Goal: Task Accomplishment & Management: Use online tool/utility

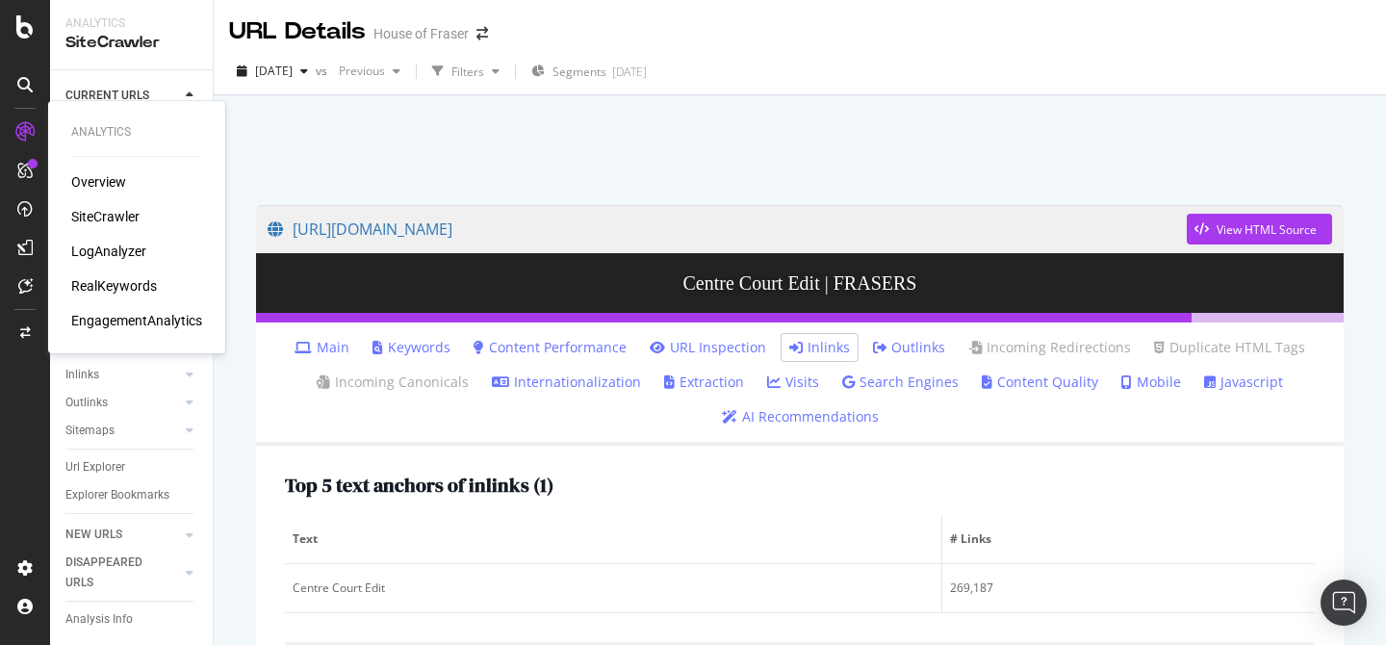
scroll to position [274, 0]
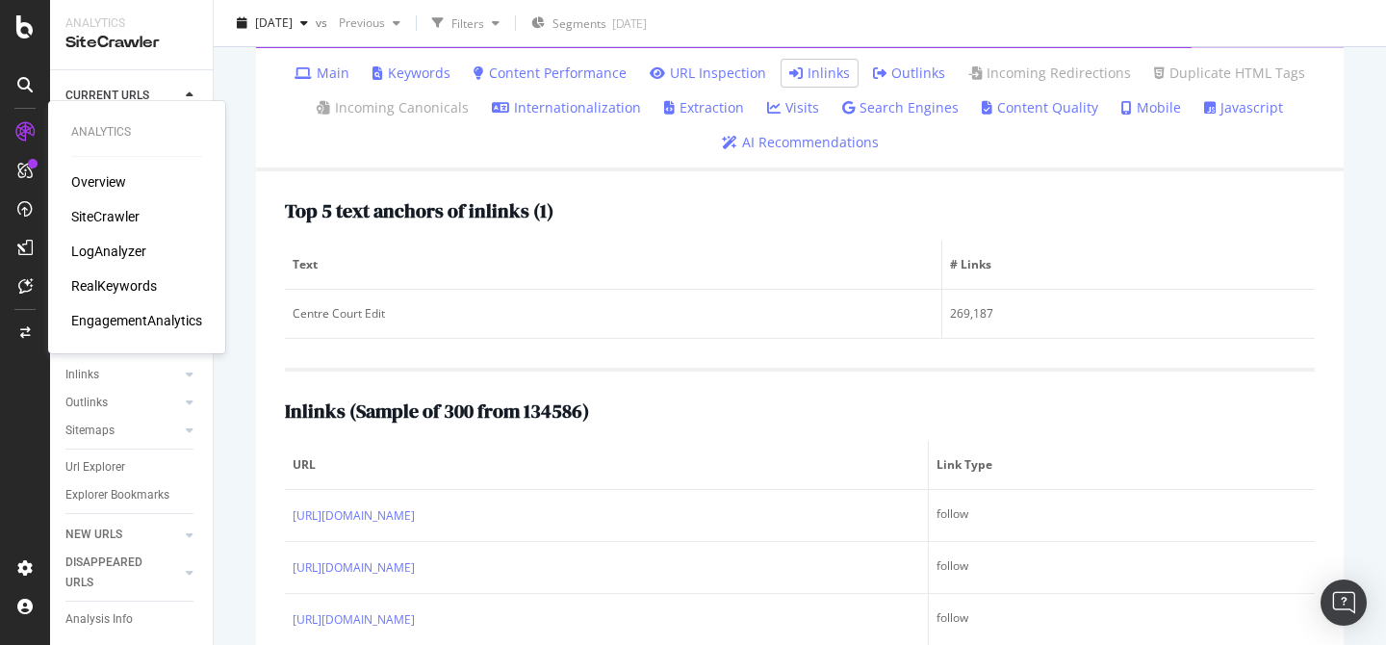
click at [104, 217] on div "SiteCrawler" at bounding box center [105, 216] width 68 height 19
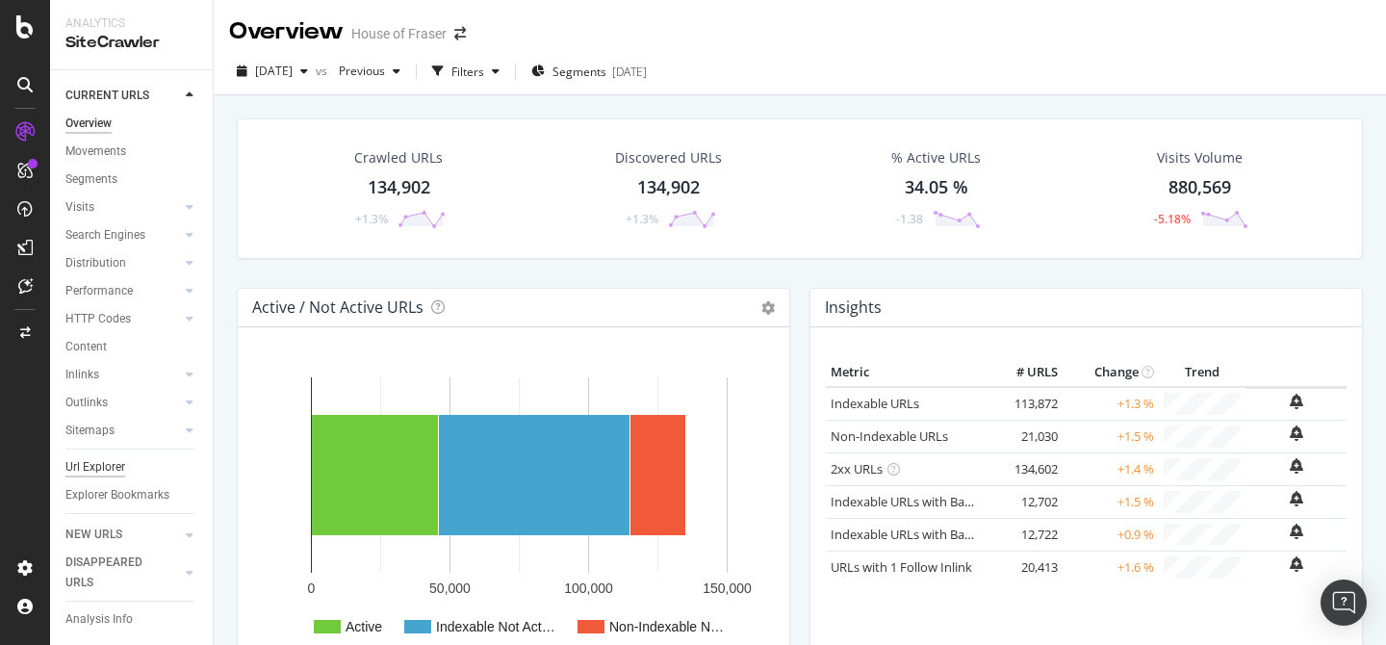
click at [106, 471] on div "Url Explorer" at bounding box center [95, 467] width 60 height 20
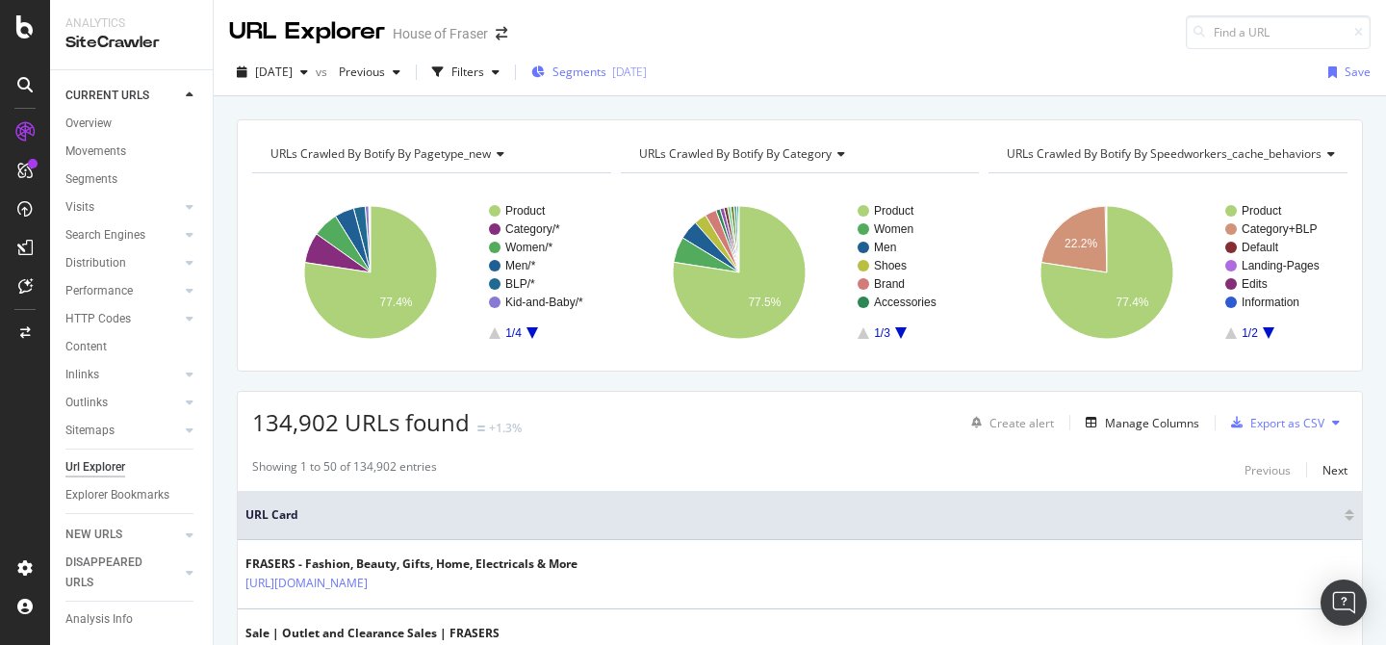
click at [606, 76] on span "Segments" at bounding box center [579, 72] width 54 height 16
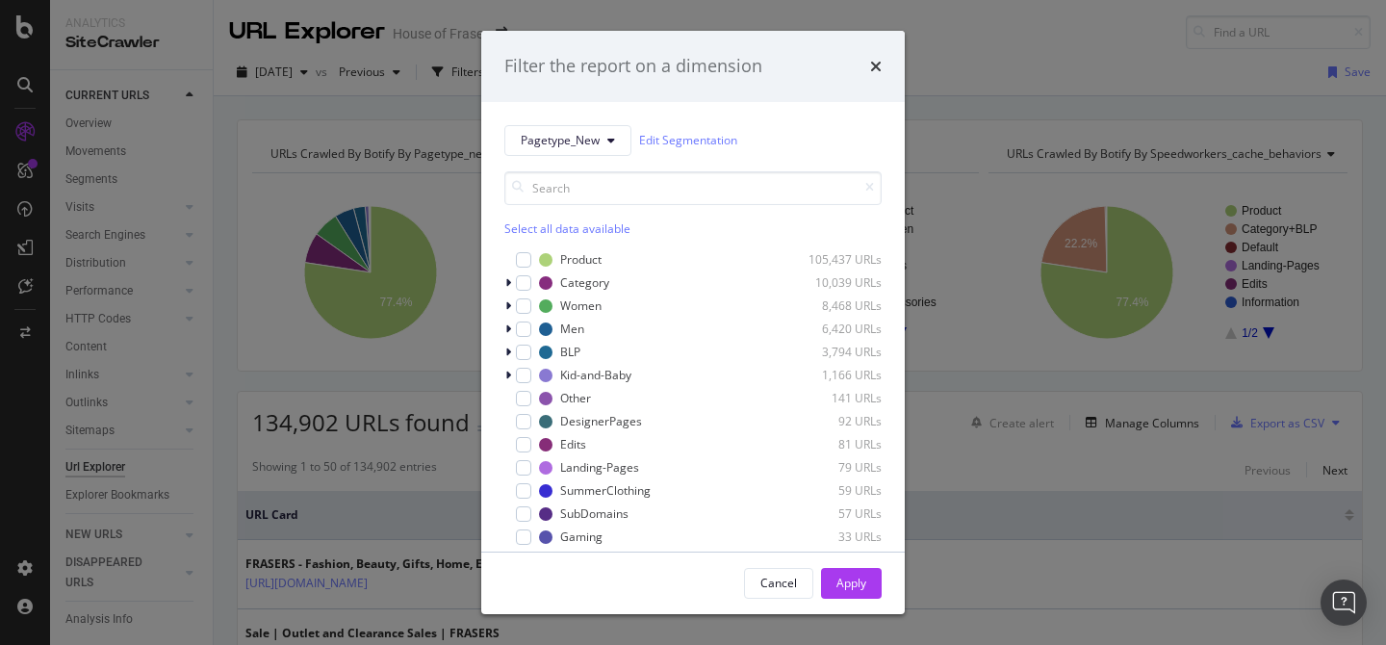
click at [574, 227] on div "Select all data available" at bounding box center [692, 228] width 377 height 16
click at [554, 271] on div "Product 105,437 URLs Category 10,039 URLs Women 8,468 URLs Men 6,420 URLs BLP 3…" at bounding box center [692, 425] width 377 height 350
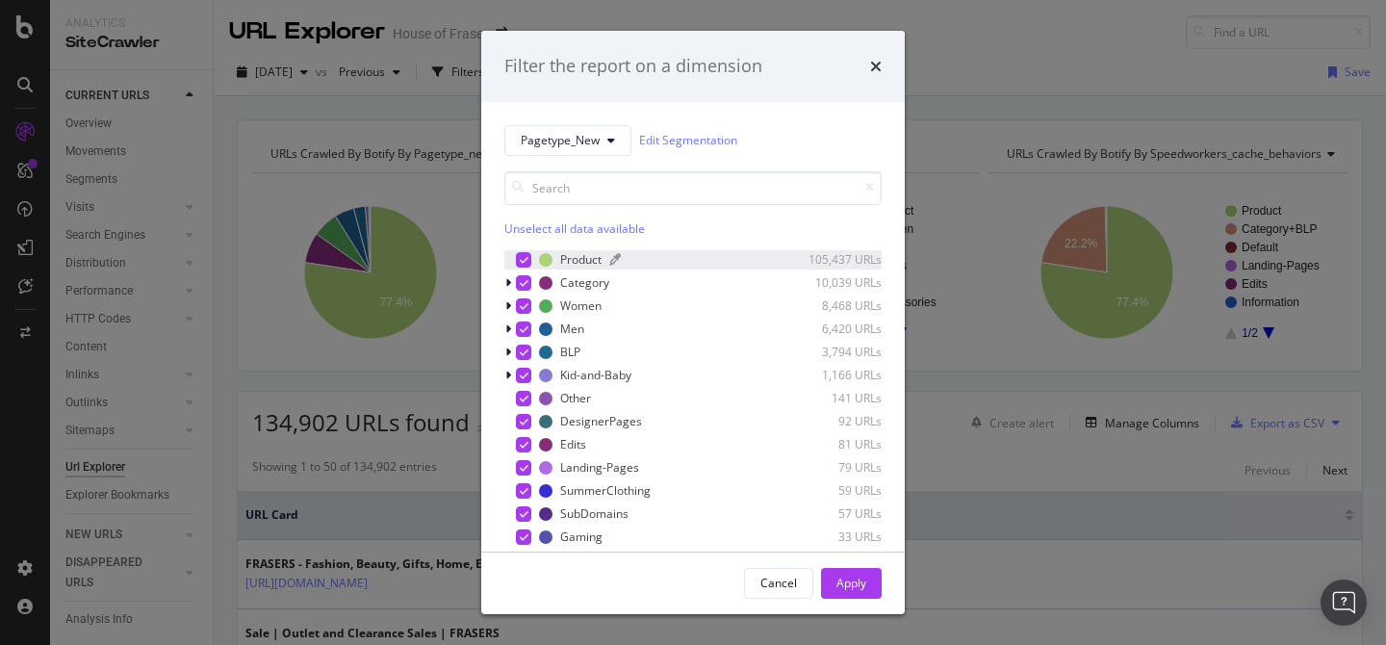
click at [558, 264] on div "Product 105,437 URLs" at bounding box center [710, 259] width 343 height 16
click at [858, 586] on div "Apply" at bounding box center [851, 583] width 30 height 16
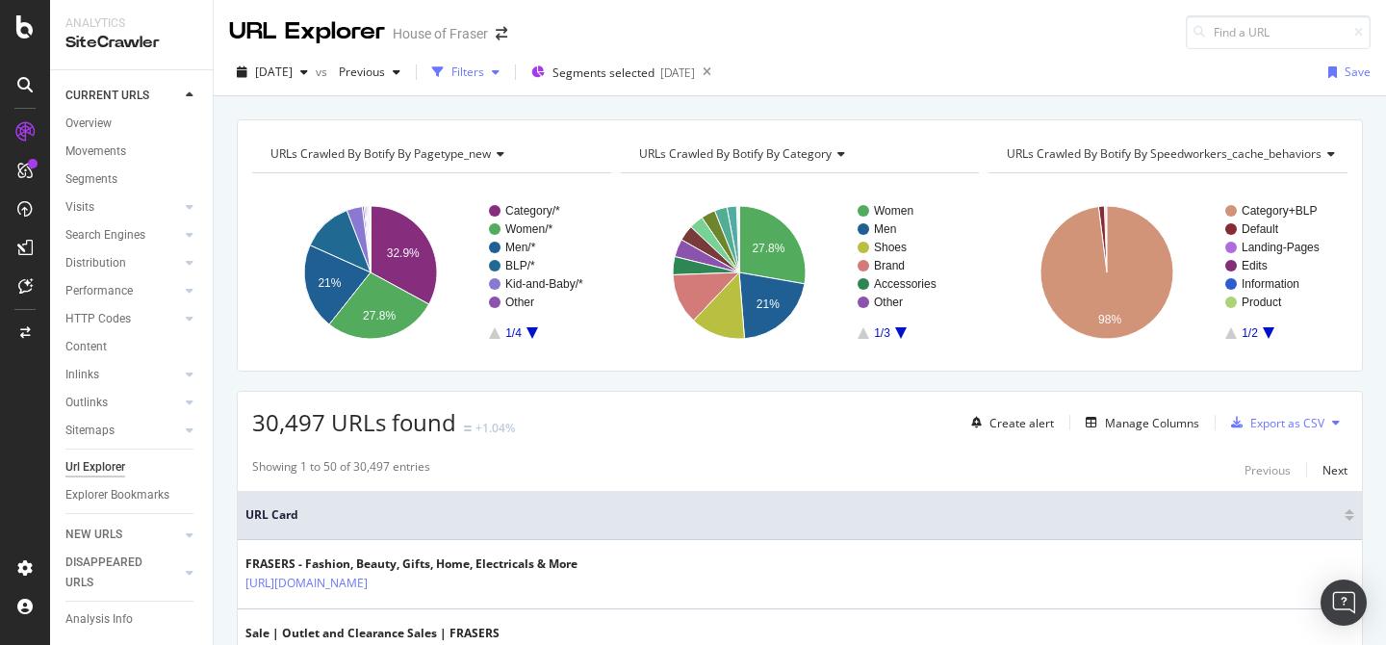
click at [484, 73] on div "Filters" at bounding box center [467, 72] width 33 height 16
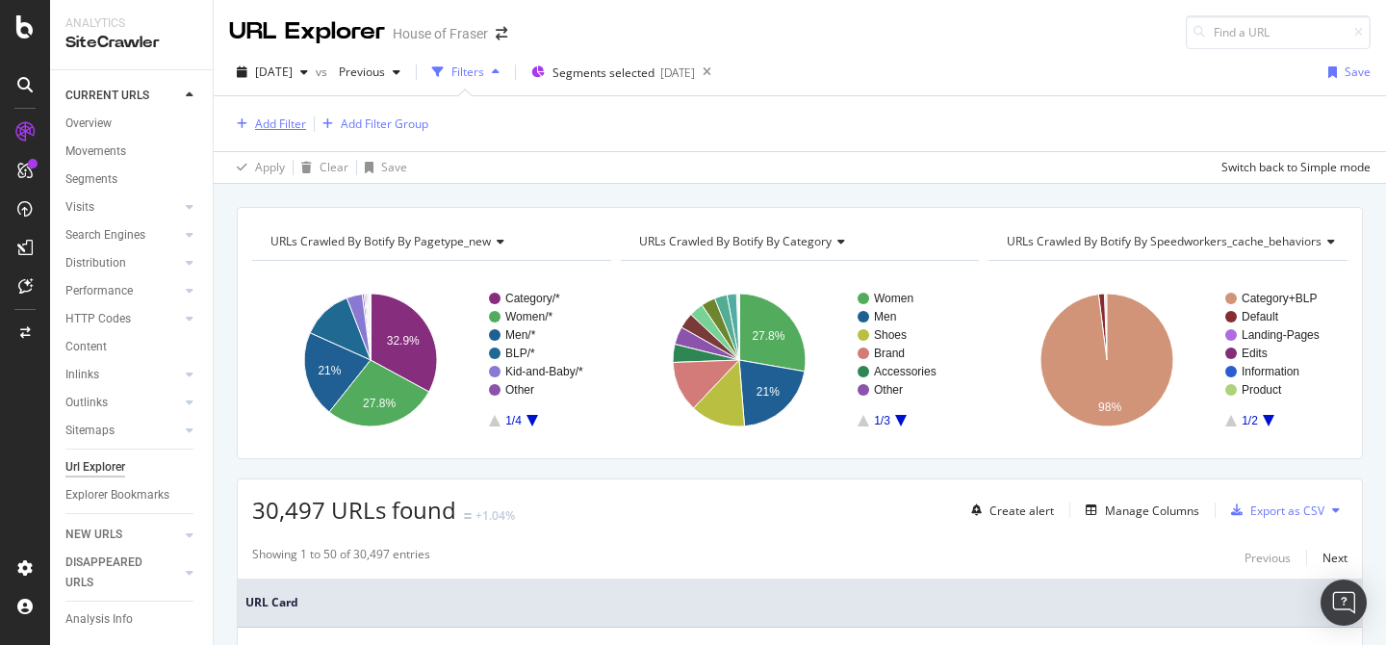
click at [293, 118] on div "Add Filter" at bounding box center [280, 123] width 51 height 16
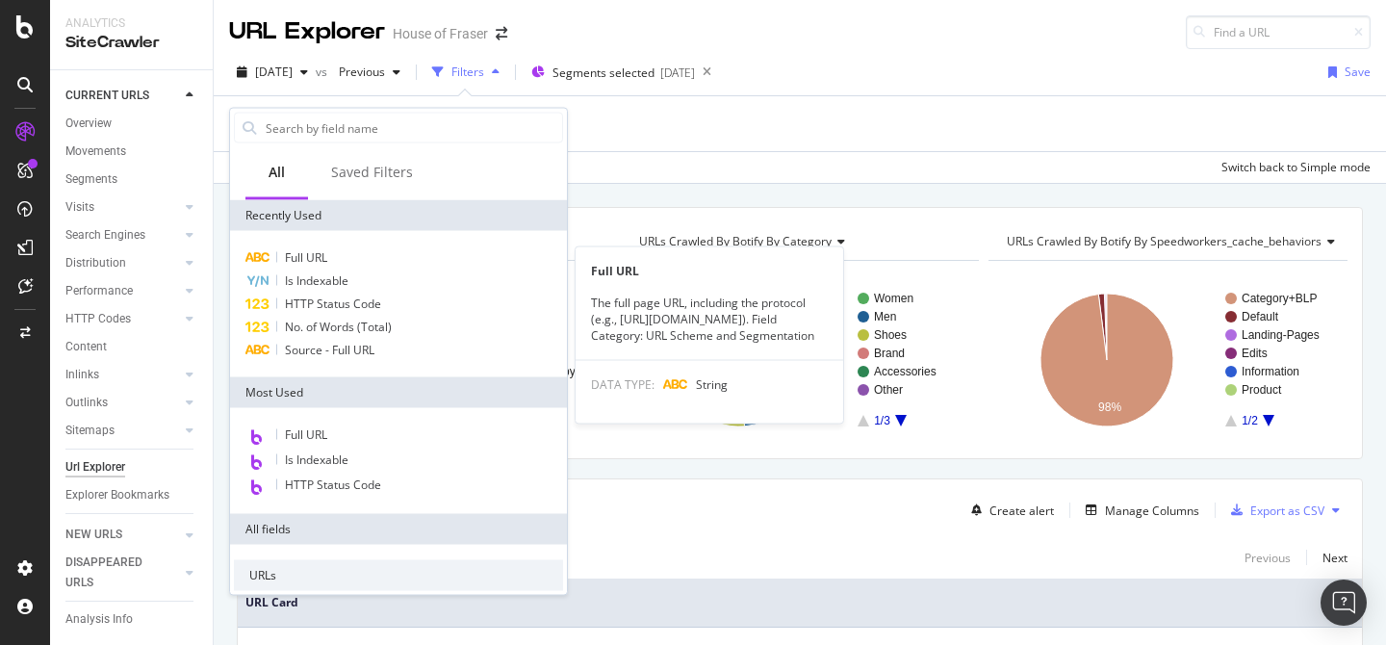
click at [329, 254] on div "Full URL" at bounding box center [398, 257] width 329 height 23
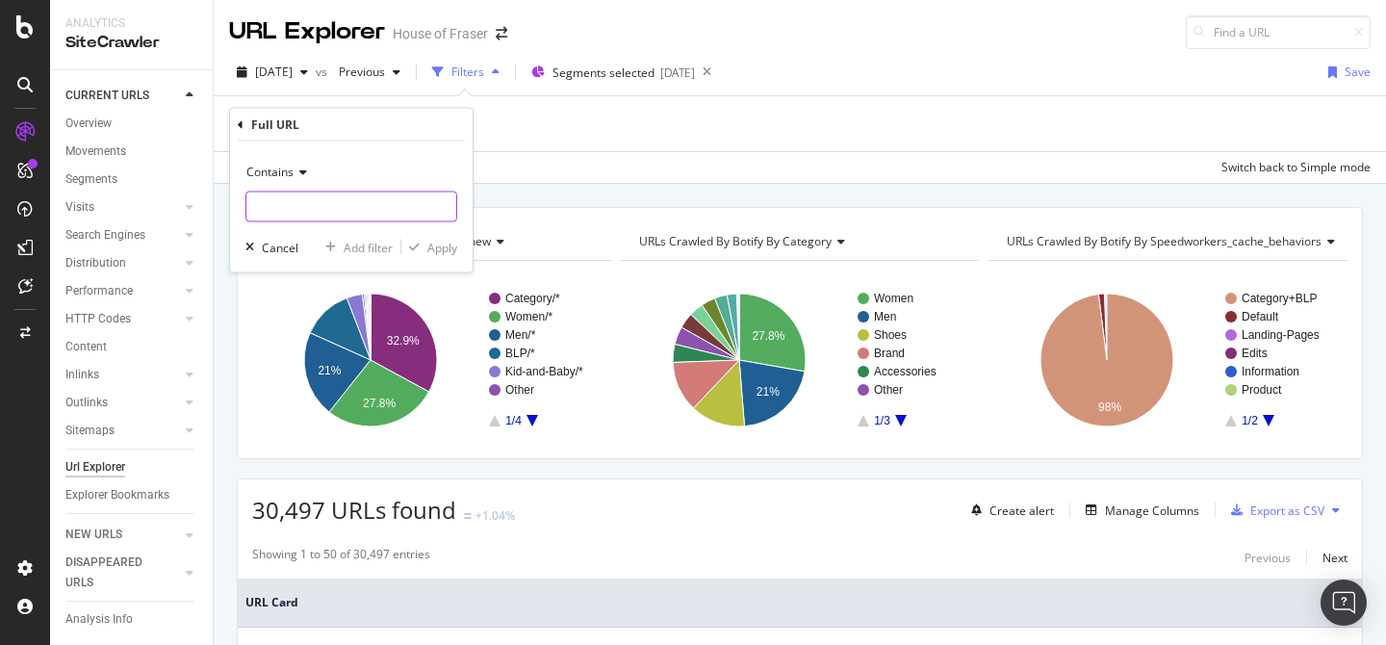
click at [353, 202] on input "text" at bounding box center [351, 207] width 210 height 31
click at [254, 207] on input "/trousers" at bounding box center [337, 207] width 182 height 31
type input "/women/trousers"
click at [443, 248] on div "Apply" at bounding box center [442, 247] width 30 height 16
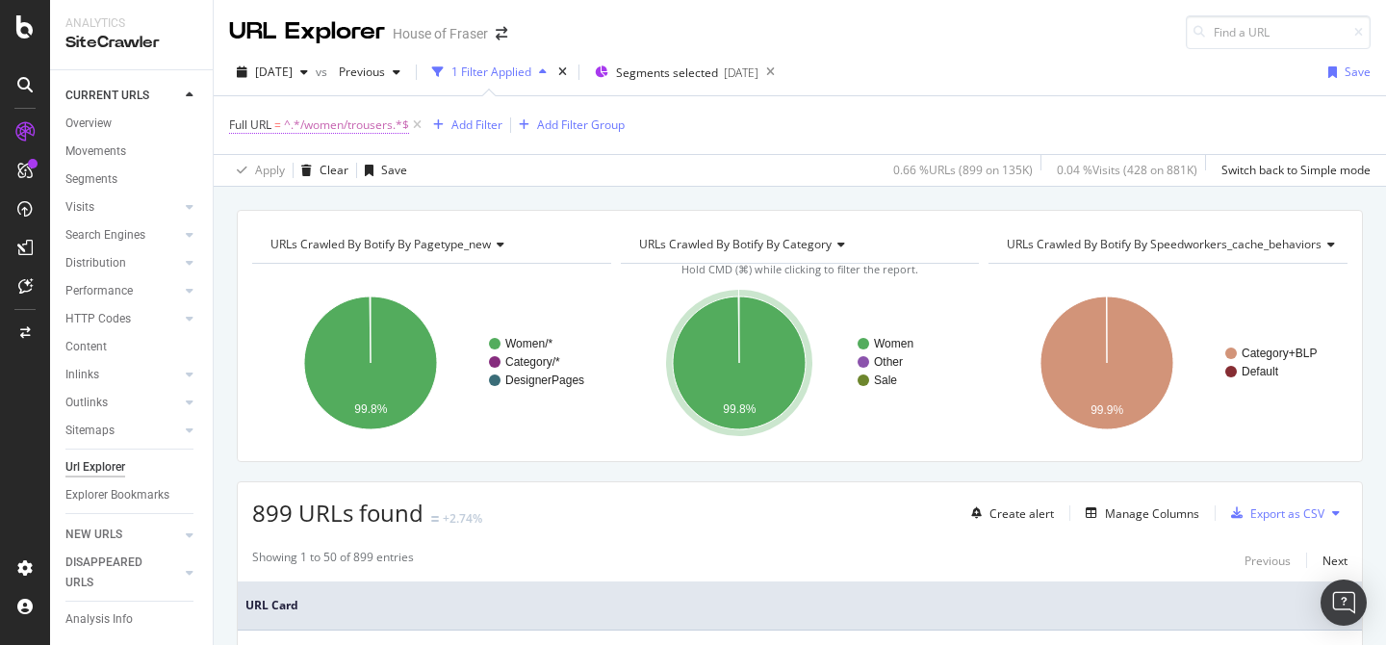
click at [326, 117] on span "^.*/women/trousers.*$" at bounding box center [346, 125] width 125 height 27
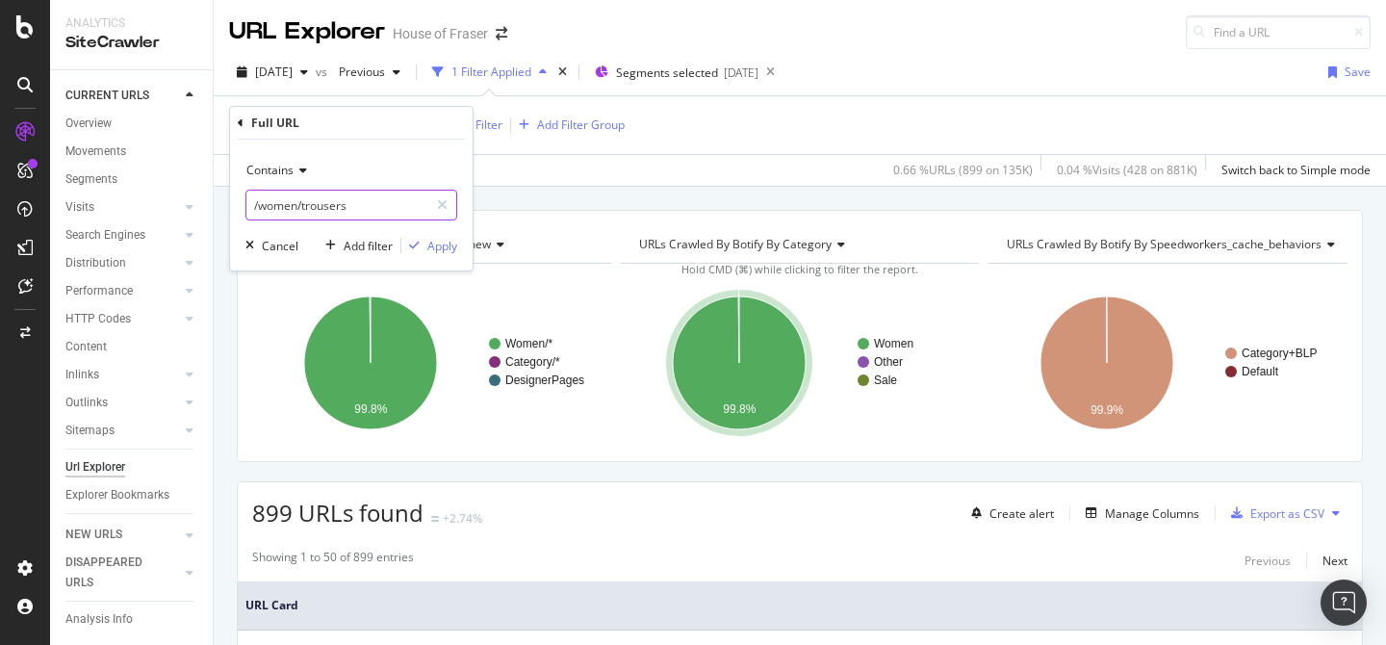
click at [253, 202] on input "/women/trousers" at bounding box center [337, 205] width 182 height 31
paste input "[URL][DOMAIN_NAME]"
type input "[URL][DOMAIN_NAME]"
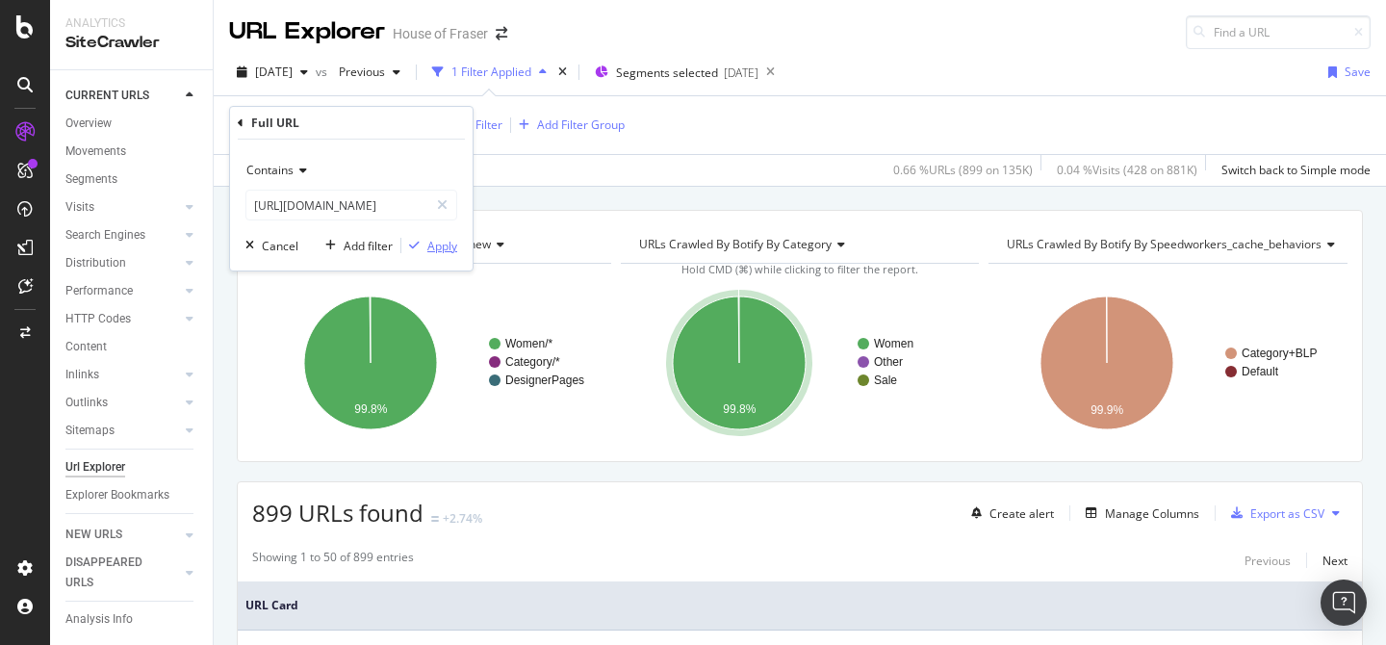
click at [439, 243] on div "Apply" at bounding box center [442, 246] width 30 height 16
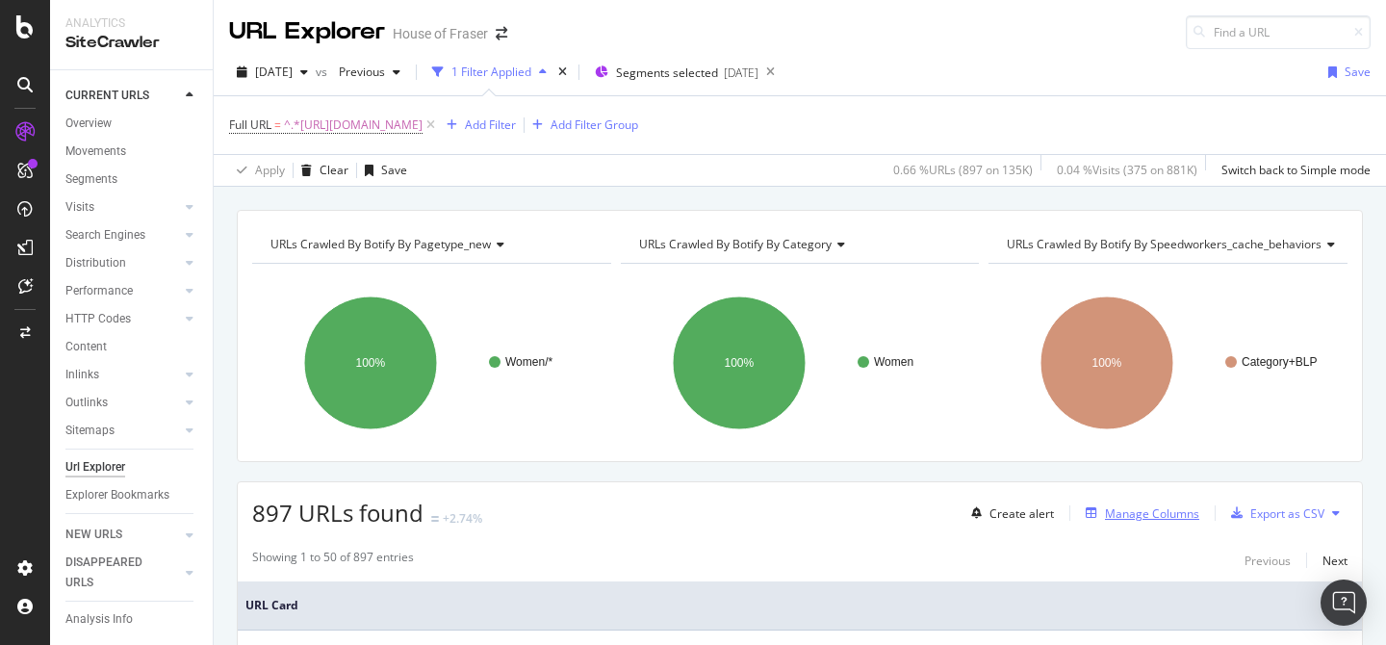
click at [1120, 511] on div "Manage Columns" at bounding box center [1152, 513] width 94 height 16
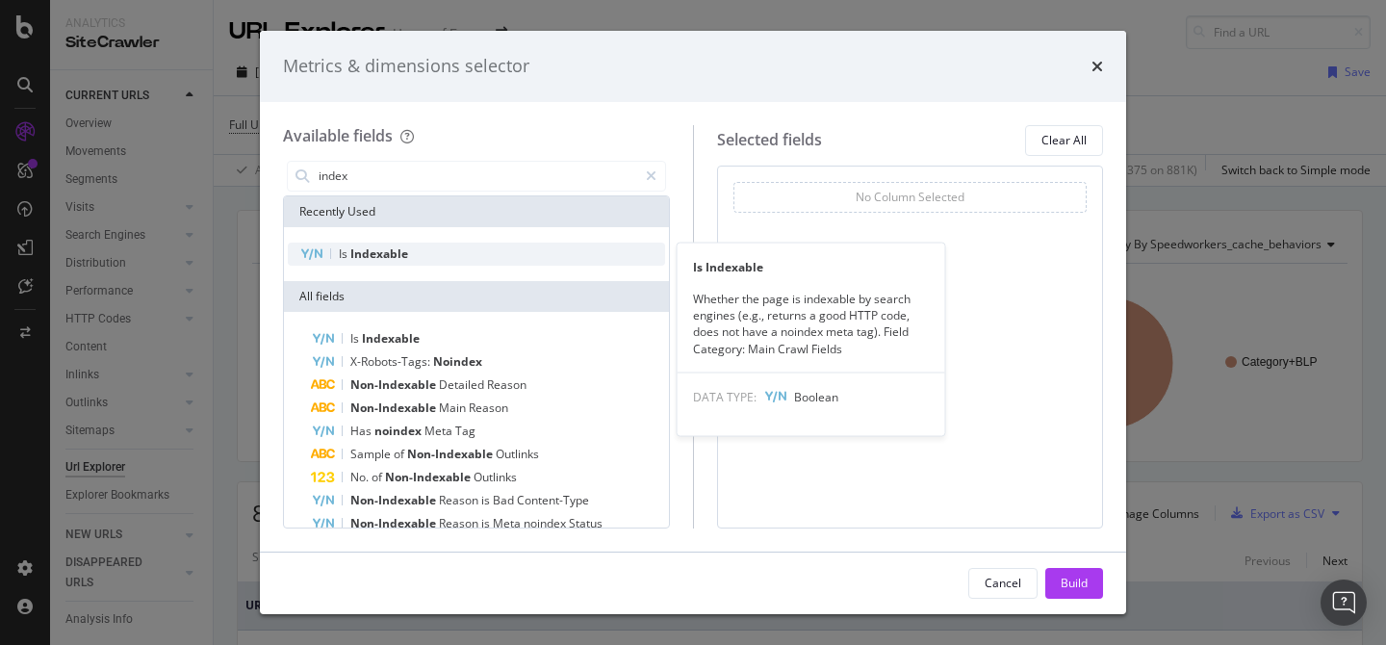
type input "index"
click at [500, 246] on div "Is Indexable" at bounding box center [476, 254] width 377 height 23
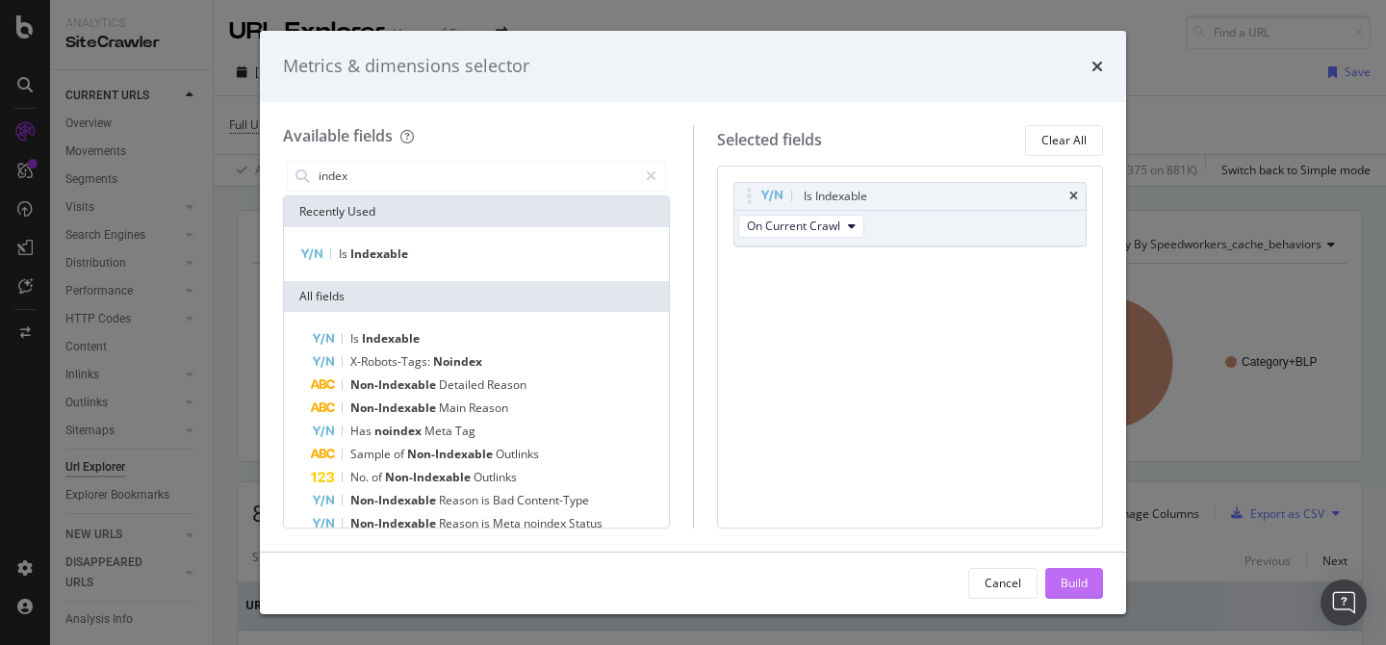
click at [1070, 576] on div "Build" at bounding box center [1074, 583] width 27 height 16
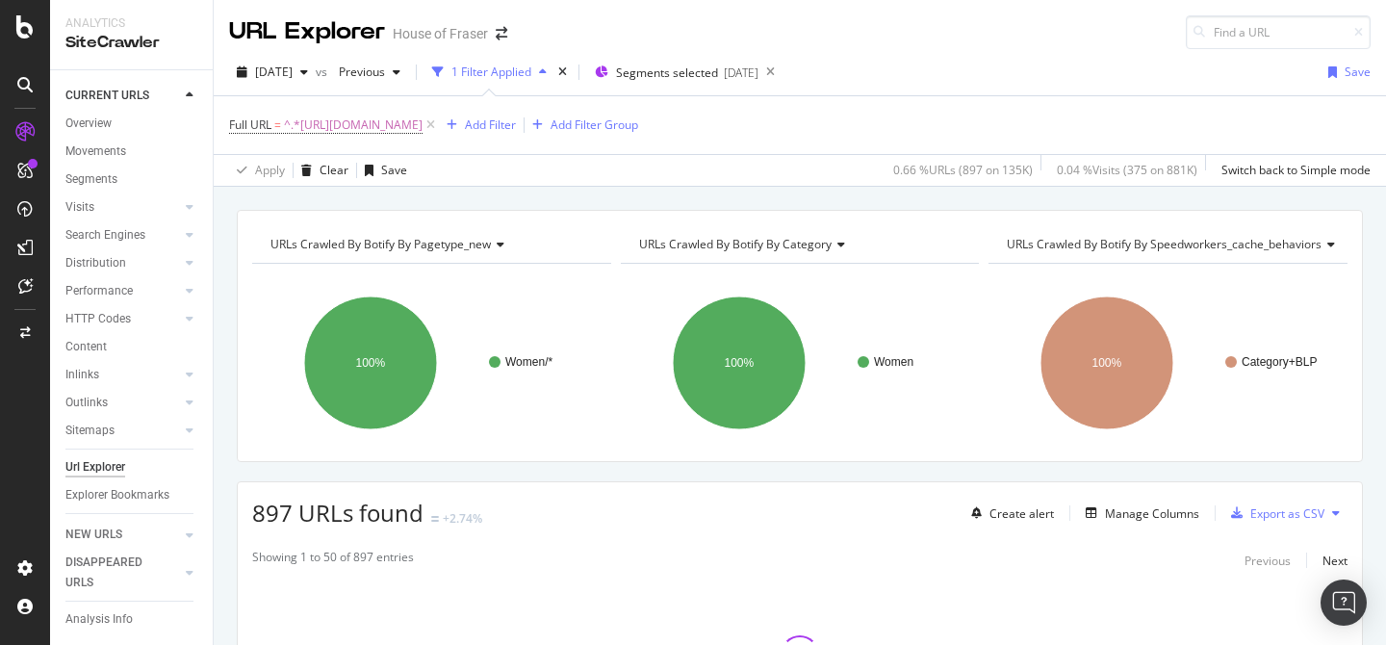
click at [1324, 242] on icon at bounding box center [1327, 245] width 13 height 12
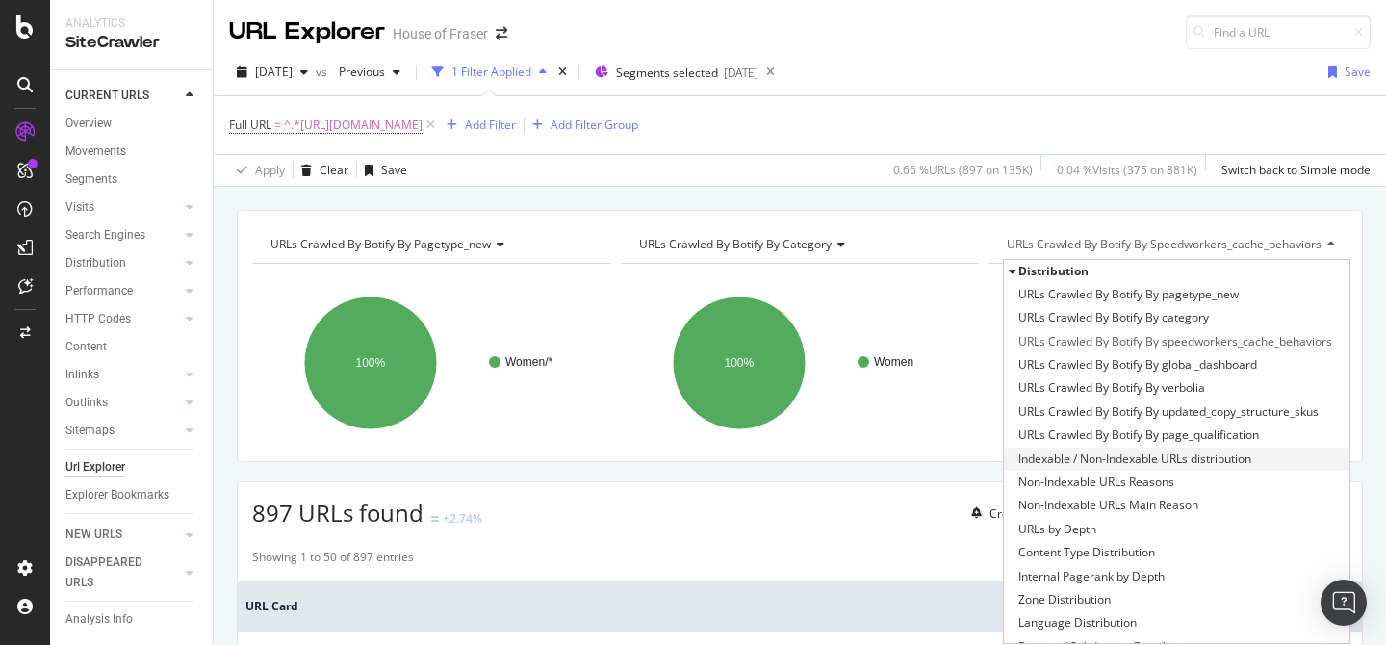
click at [1177, 459] on span "Indexable / Non-Indexable URLs distribution" at bounding box center [1134, 458] width 233 height 19
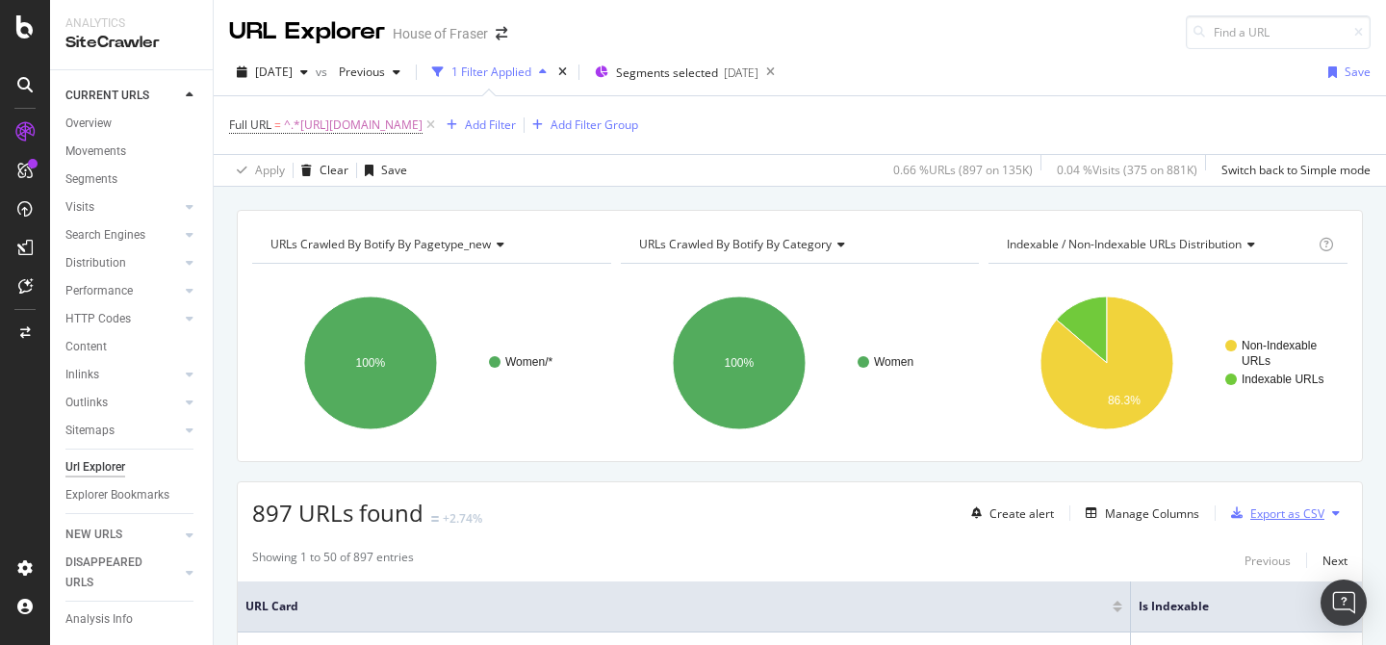
click at [1282, 522] on div "Export as CSV" at bounding box center [1273, 513] width 101 height 29
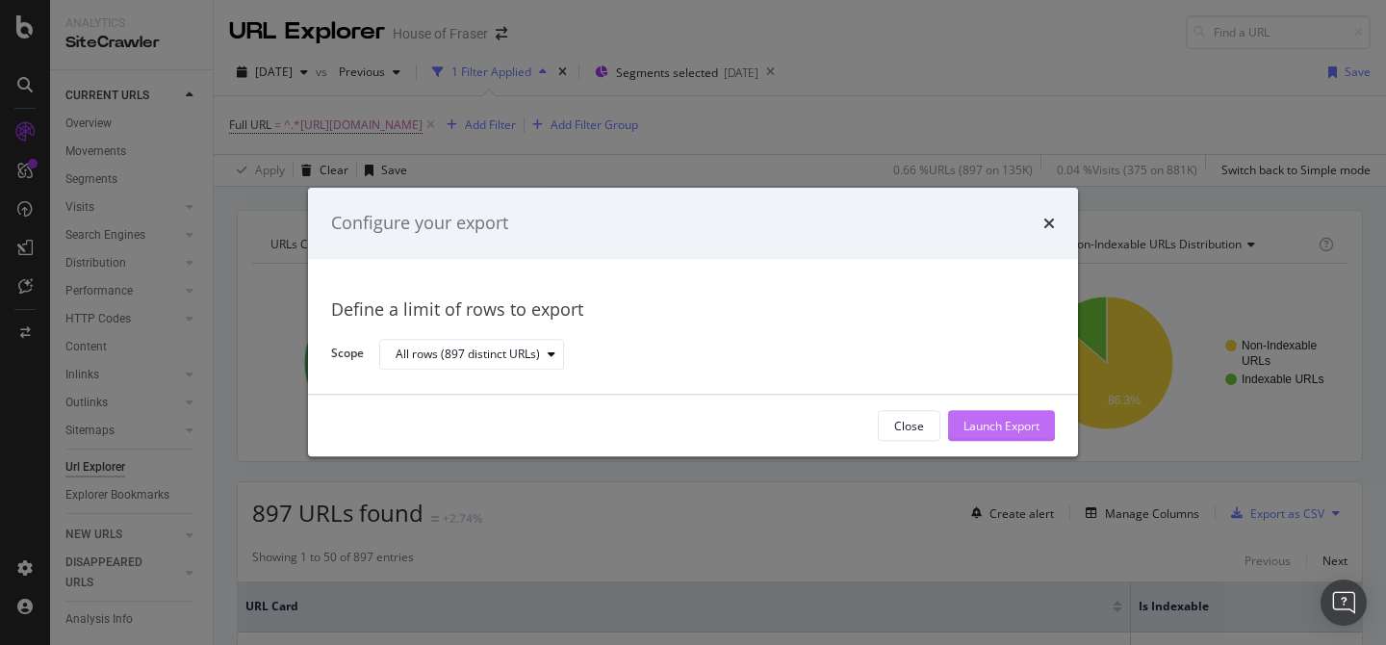
click at [1031, 431] on div "Launch Export" at bounding box center [1001, 426] width 76 height 16
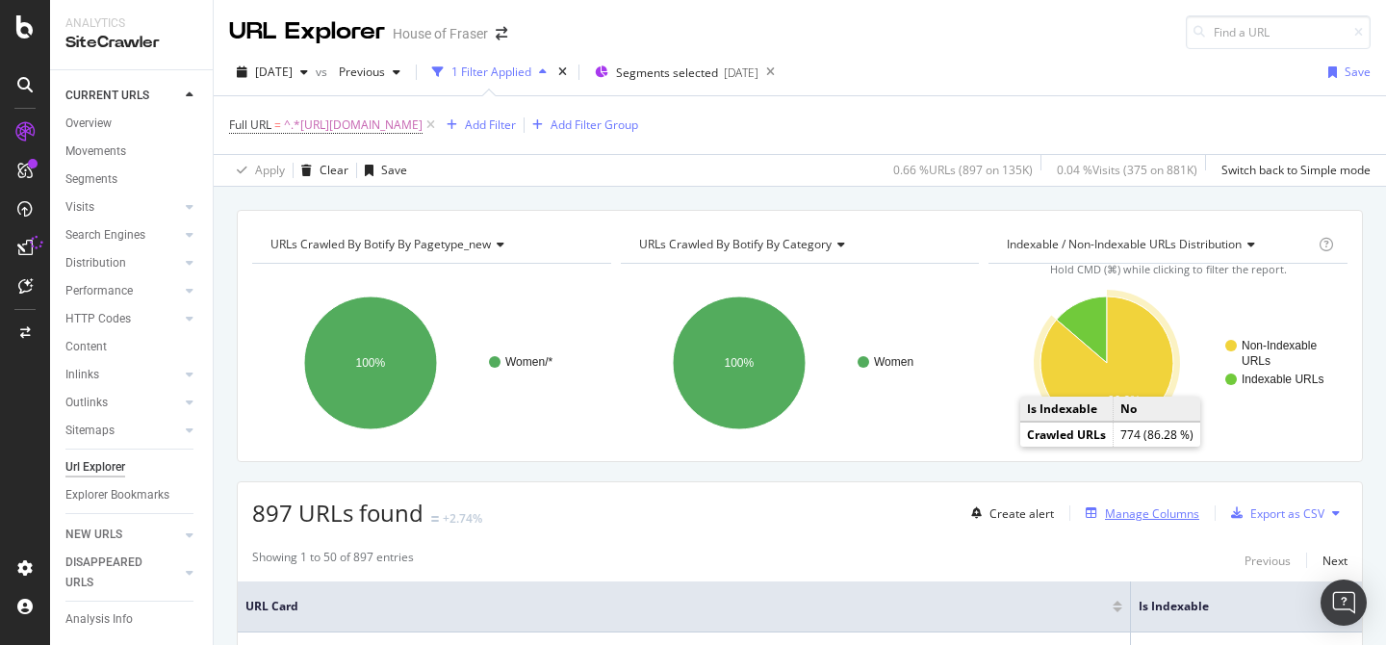
click at [1166, 507] on div "Manage Columns" at bounding box center [1152, 513] width 94 height 16
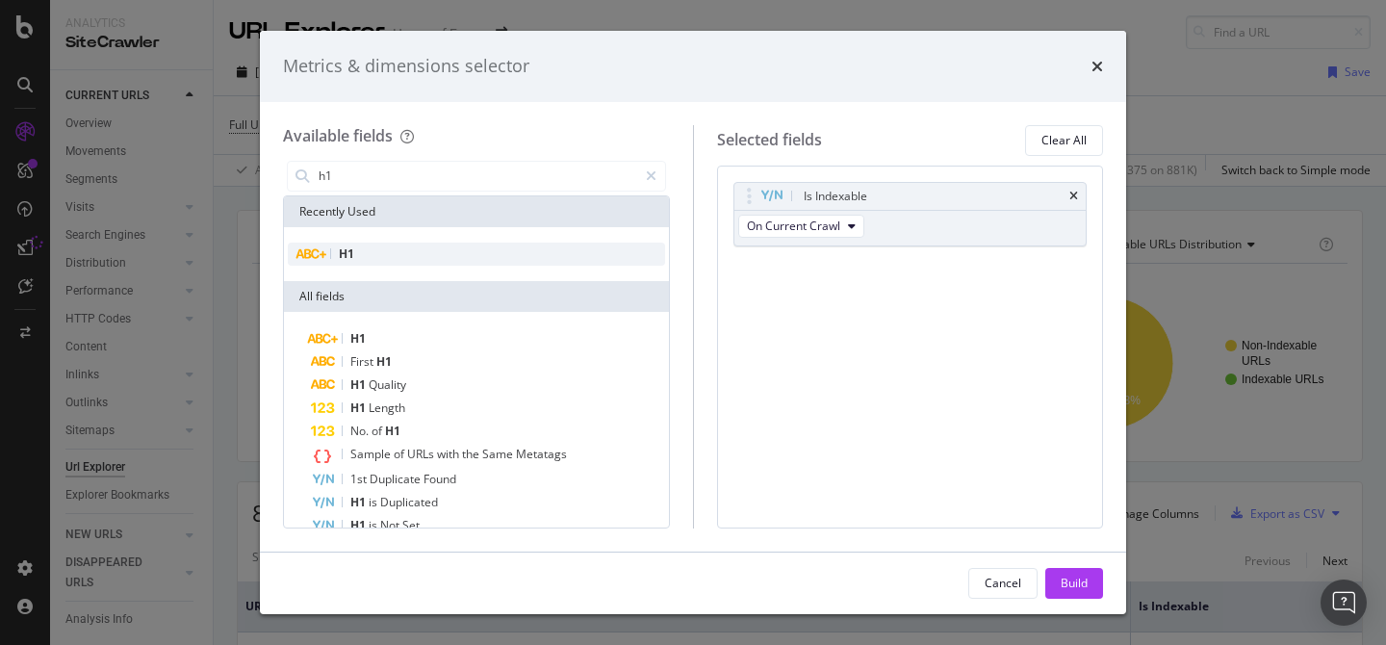
click at [396, 255] on div "H1" at bounding box center [476, 254] width 377 height 23
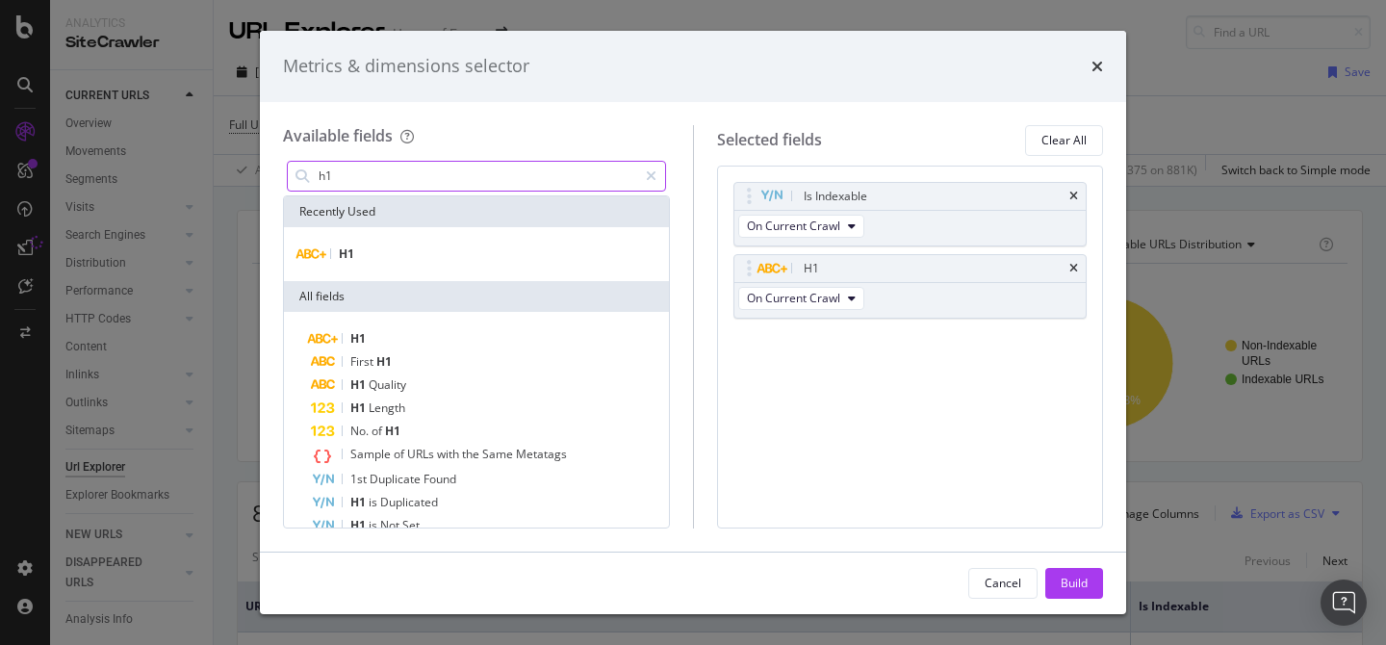
click at [410, 182] on input "h1" at bounding box center [477, 176] width 320 height 29
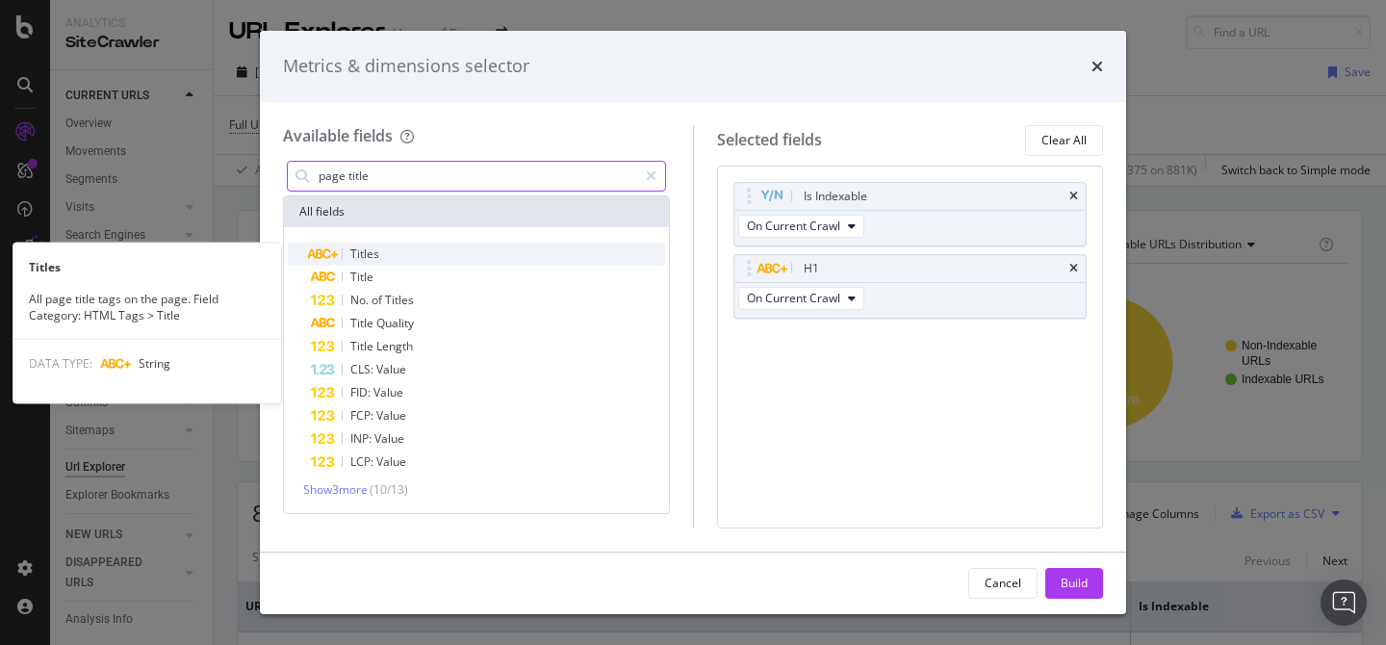
type input "page title"
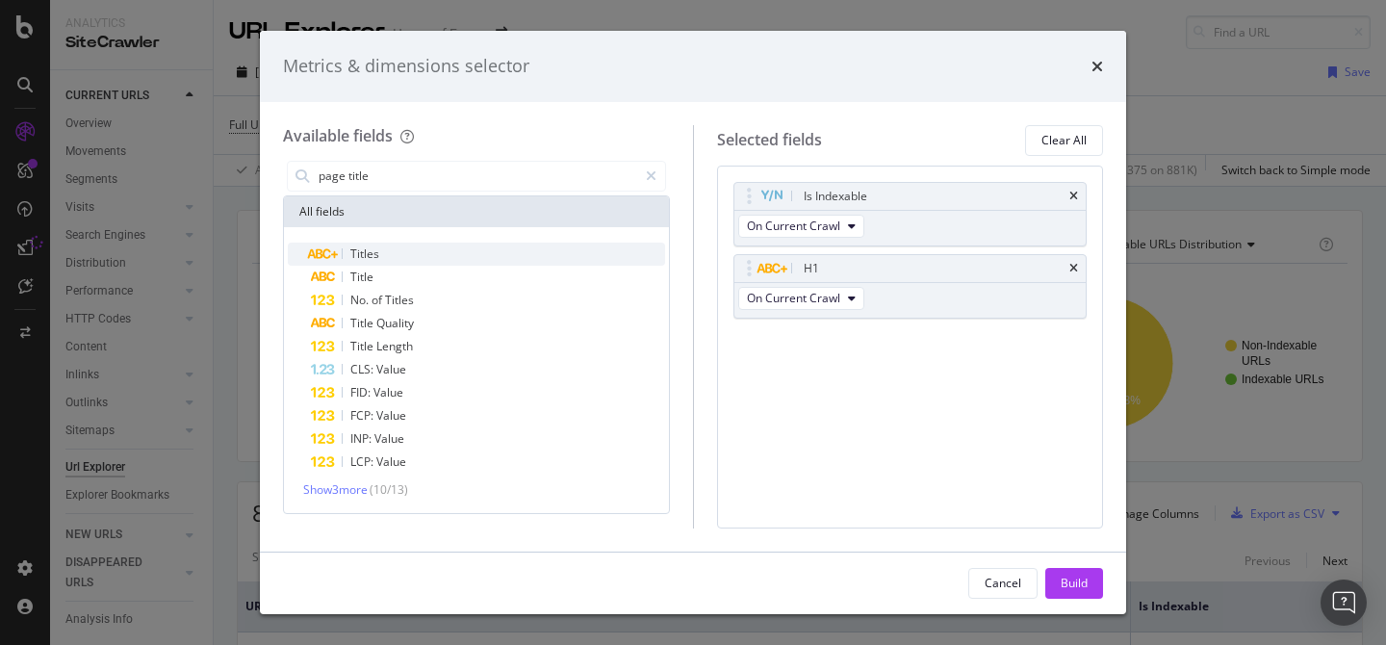
click at [377, 246] on span "Titles" at bounding box center [364, 253] width 29 height 16
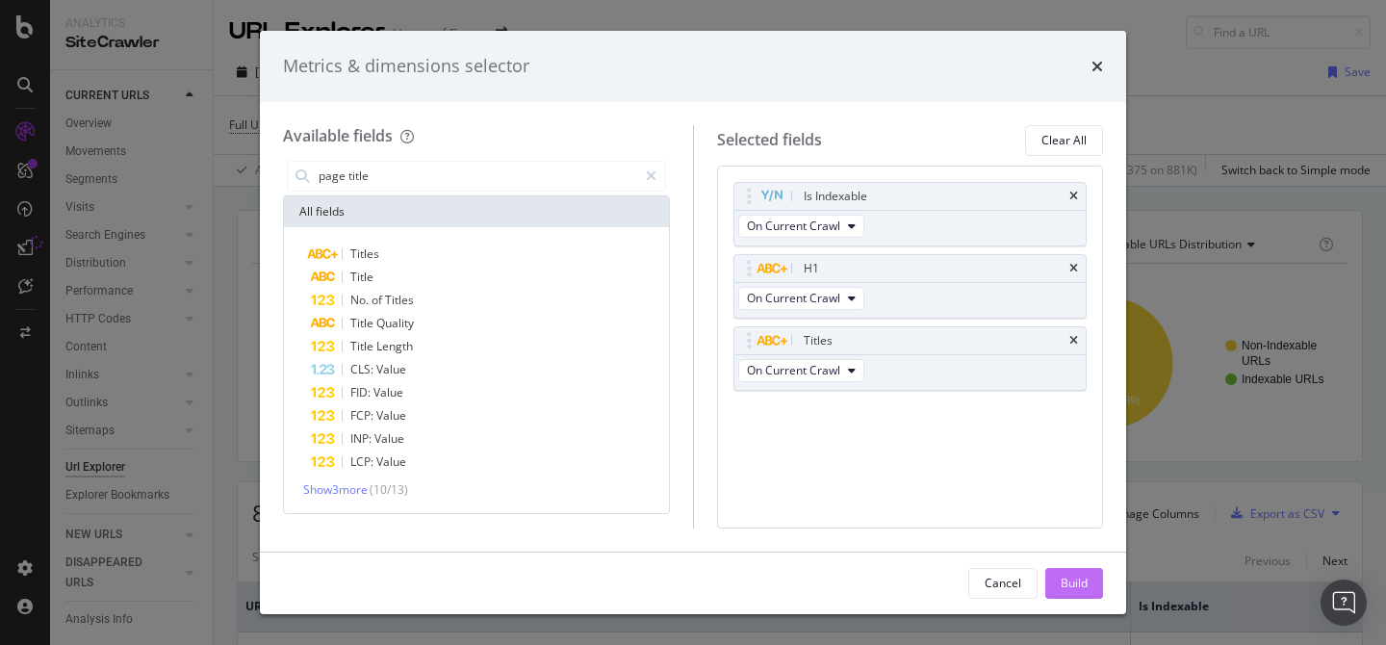
click at [1078, 579] on div "Build" at bounding box center [1074, 583] width 27 height 16
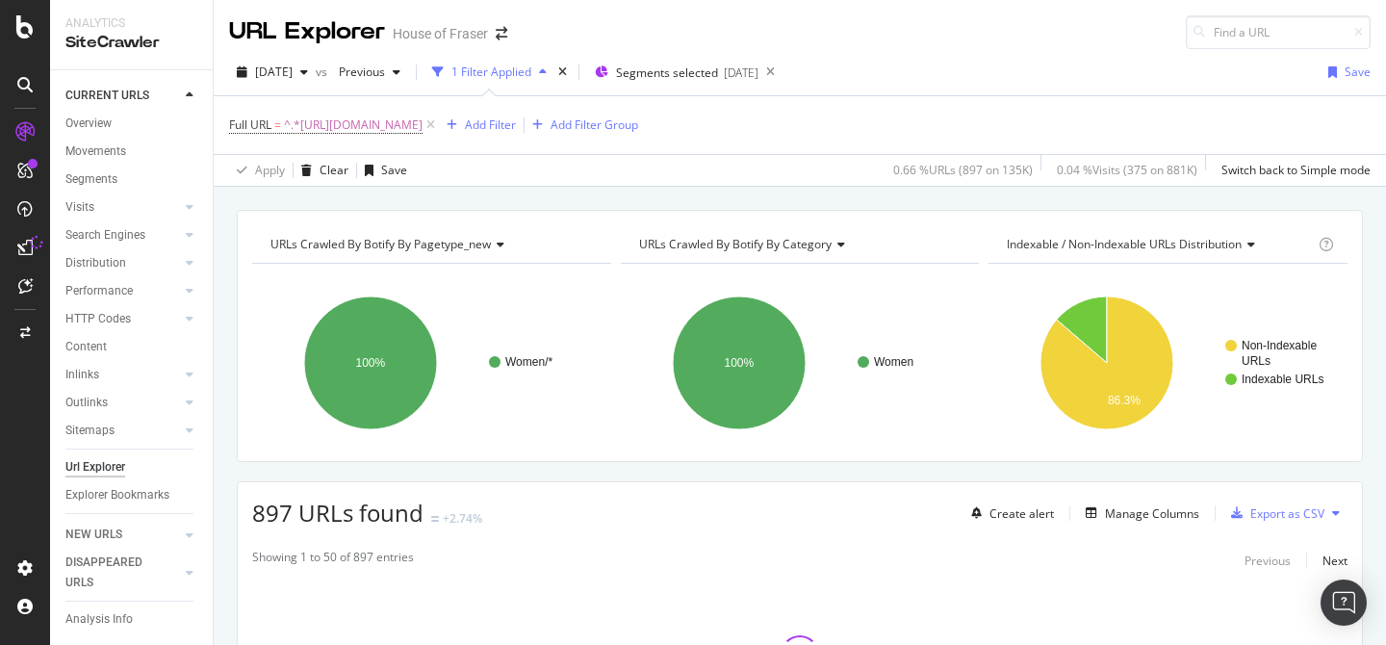
click at [26, 246] on icon at bounding box center [24, 247] width 15 height 15
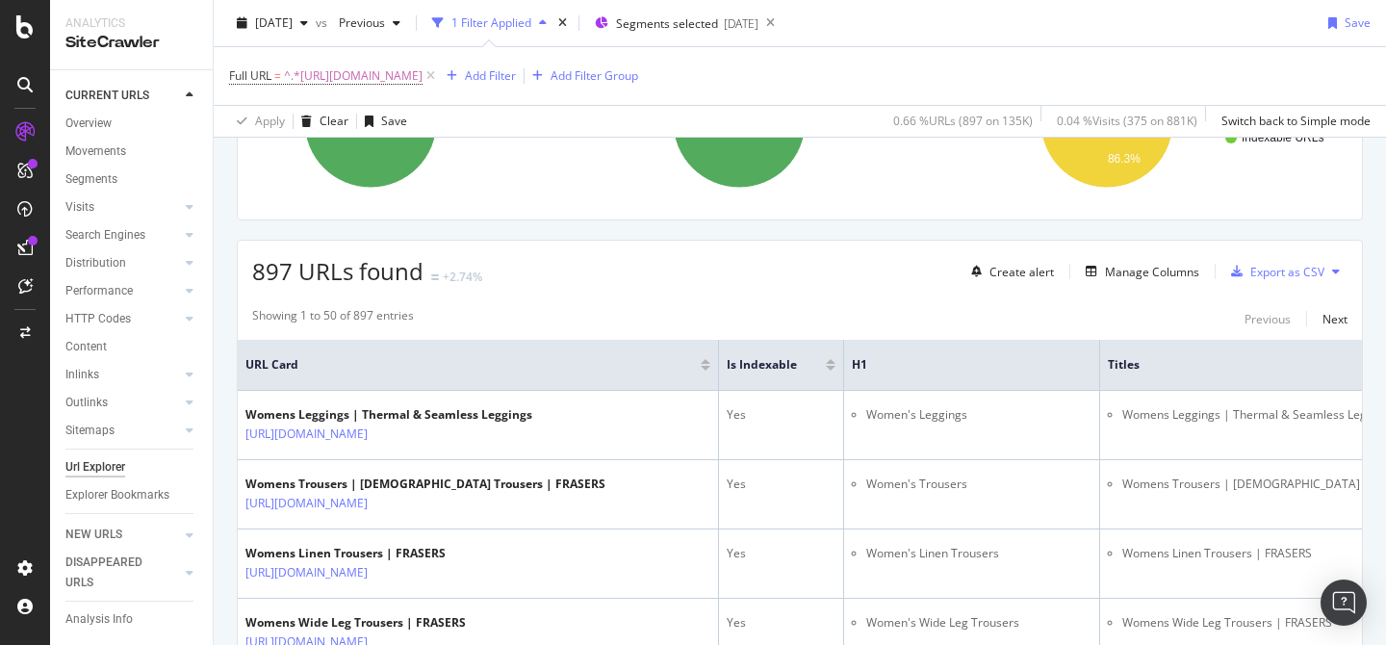
scroll to position [243, 0]
click at [1279, 277] on div "Export as CSV" at bounding box center [1287, 271] width 74 height 16
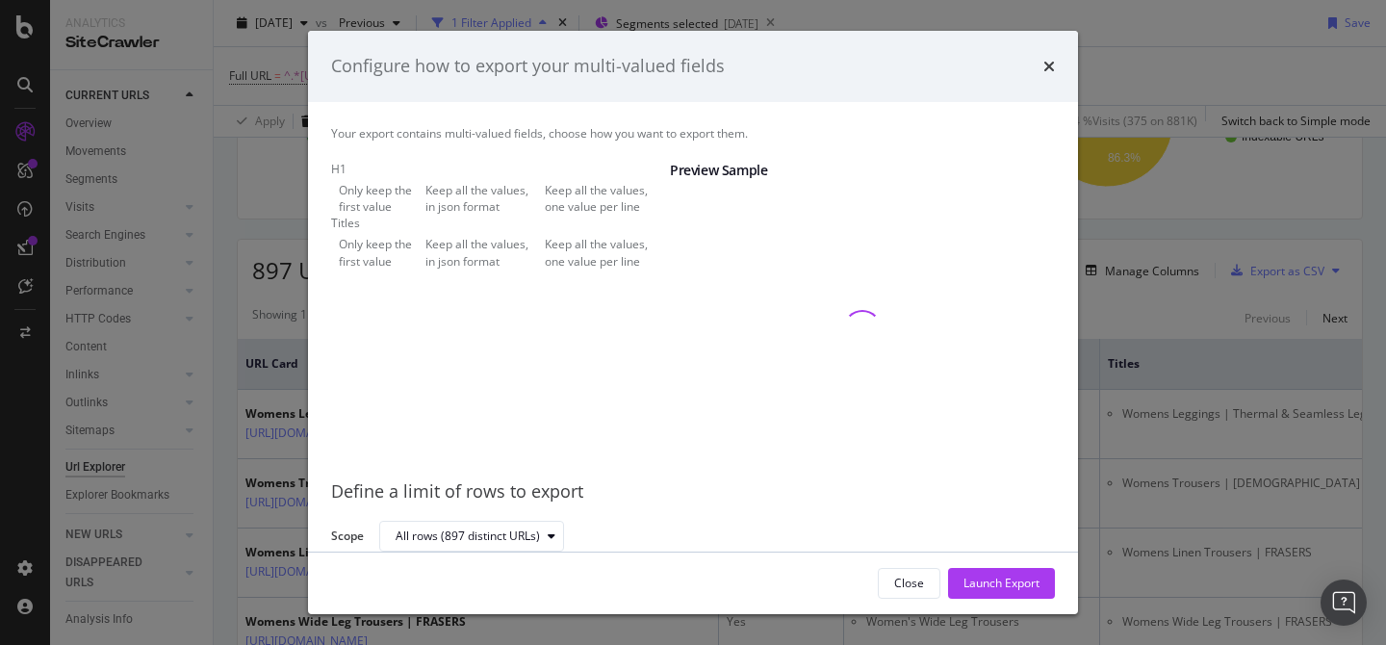
click at [545, 215] on div "Keep all the values, one value per line" at bounding box center [607, 198] width 125 height 33
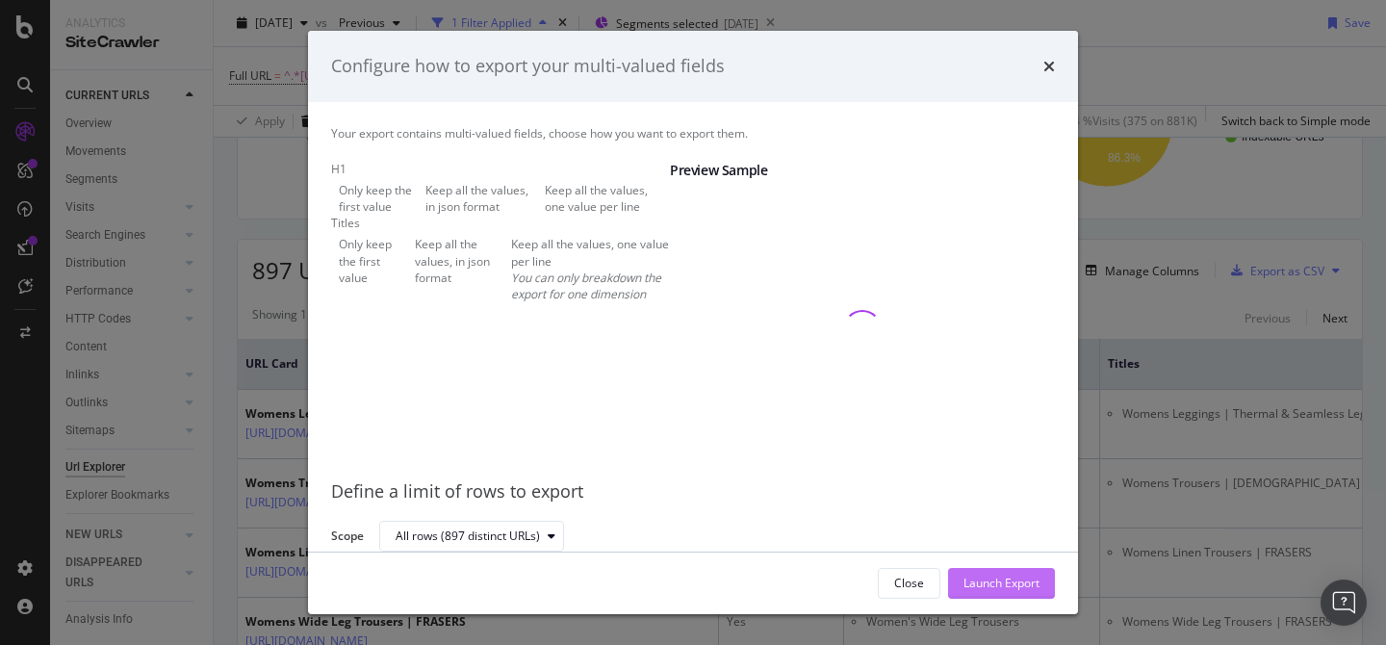
click at [989, 579] on div "Launch Export" at bounding box center [1001, 583] width 76 height 16
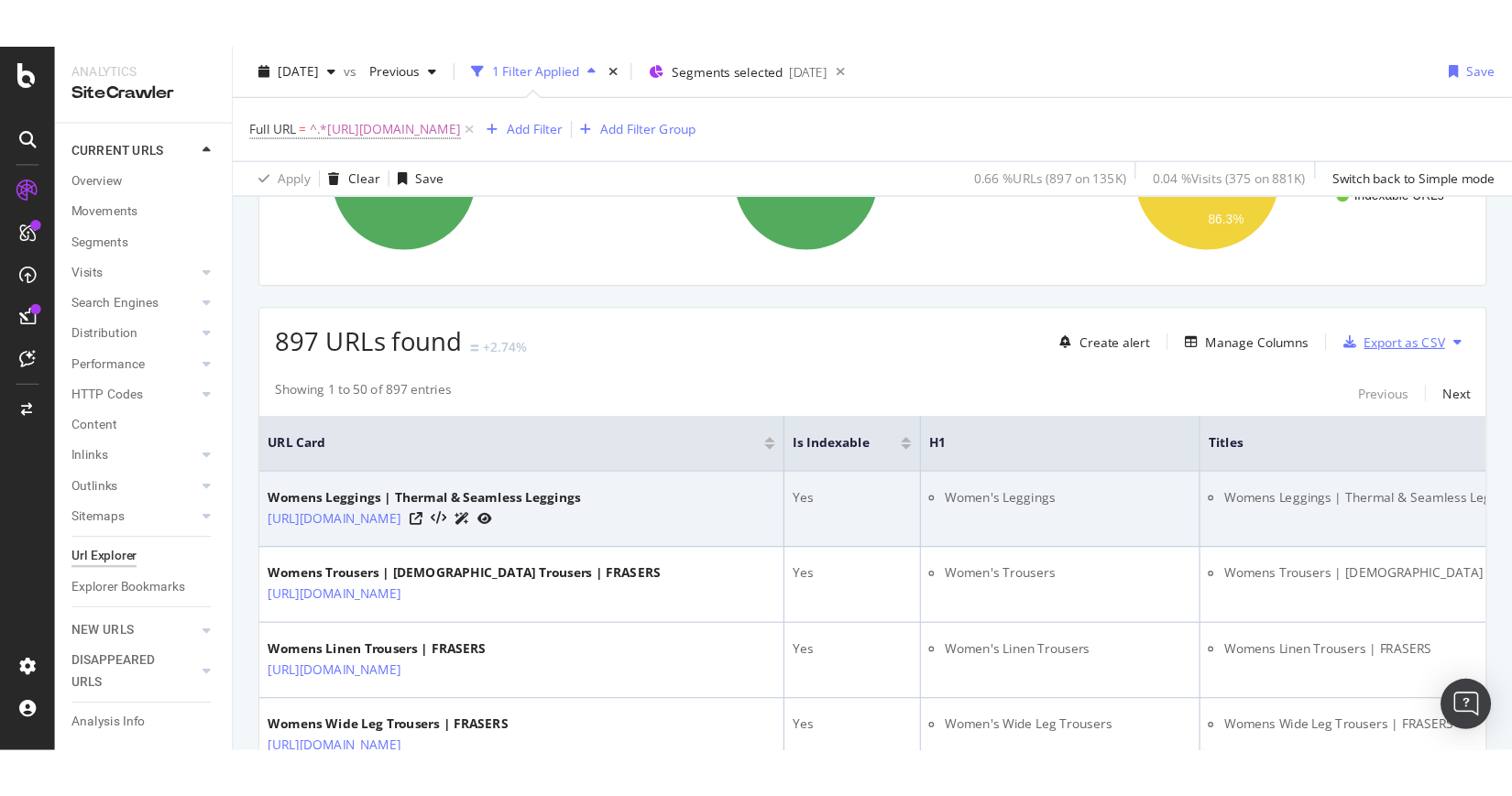
scroll to position [231, 0]
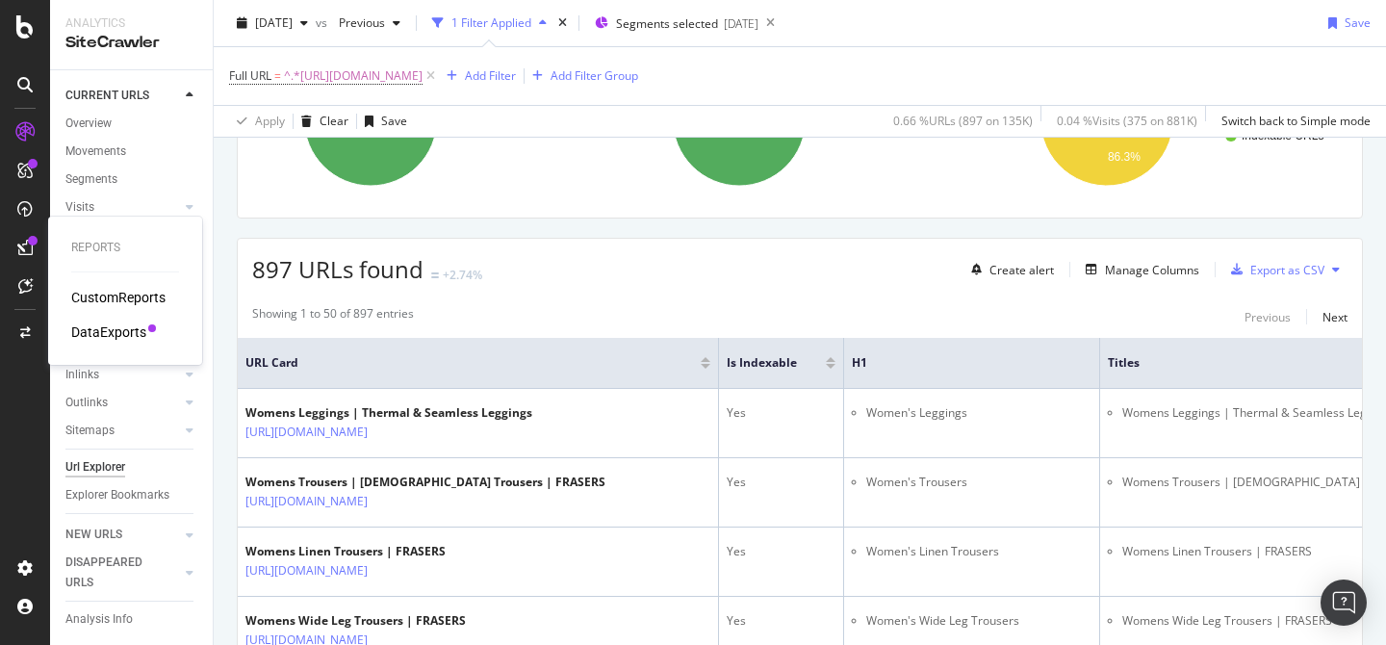
click at [126, 331] on div "DataExports" at bounding box center [108, 331] width 75 height 19
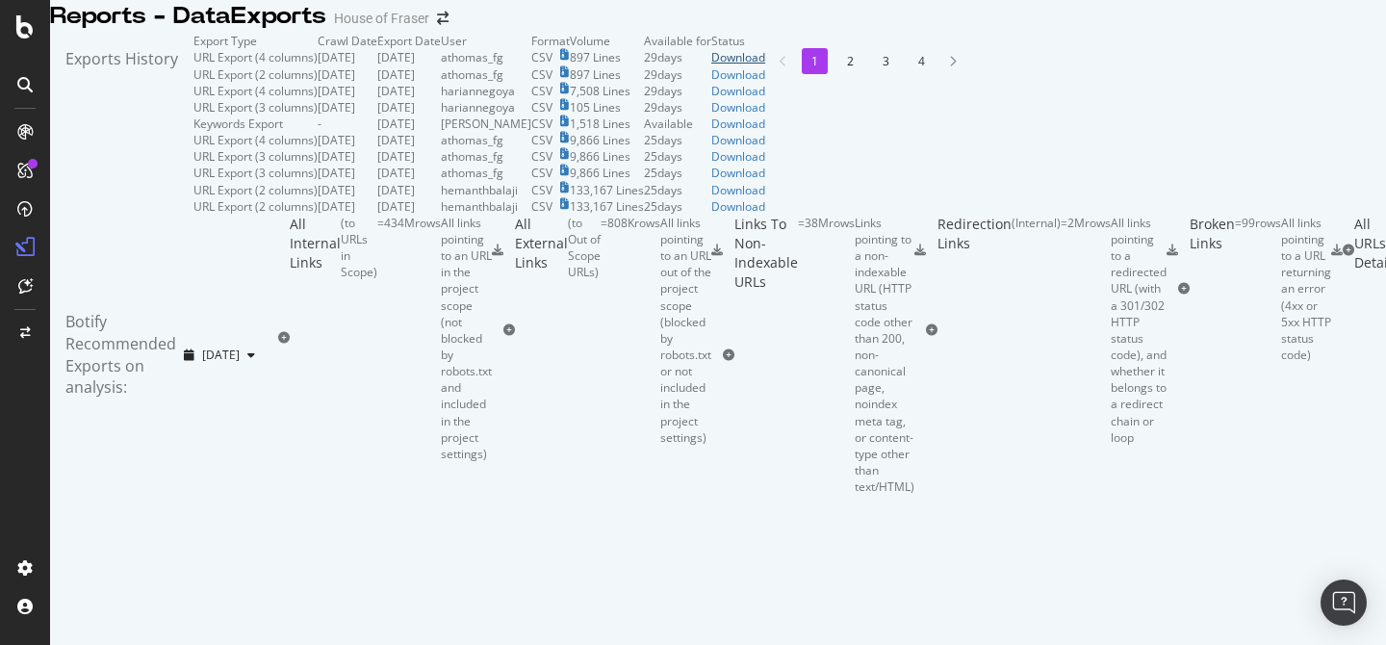
click at [765, 65] on div "Download" at bounding box center [738, 57] width 54 height 16
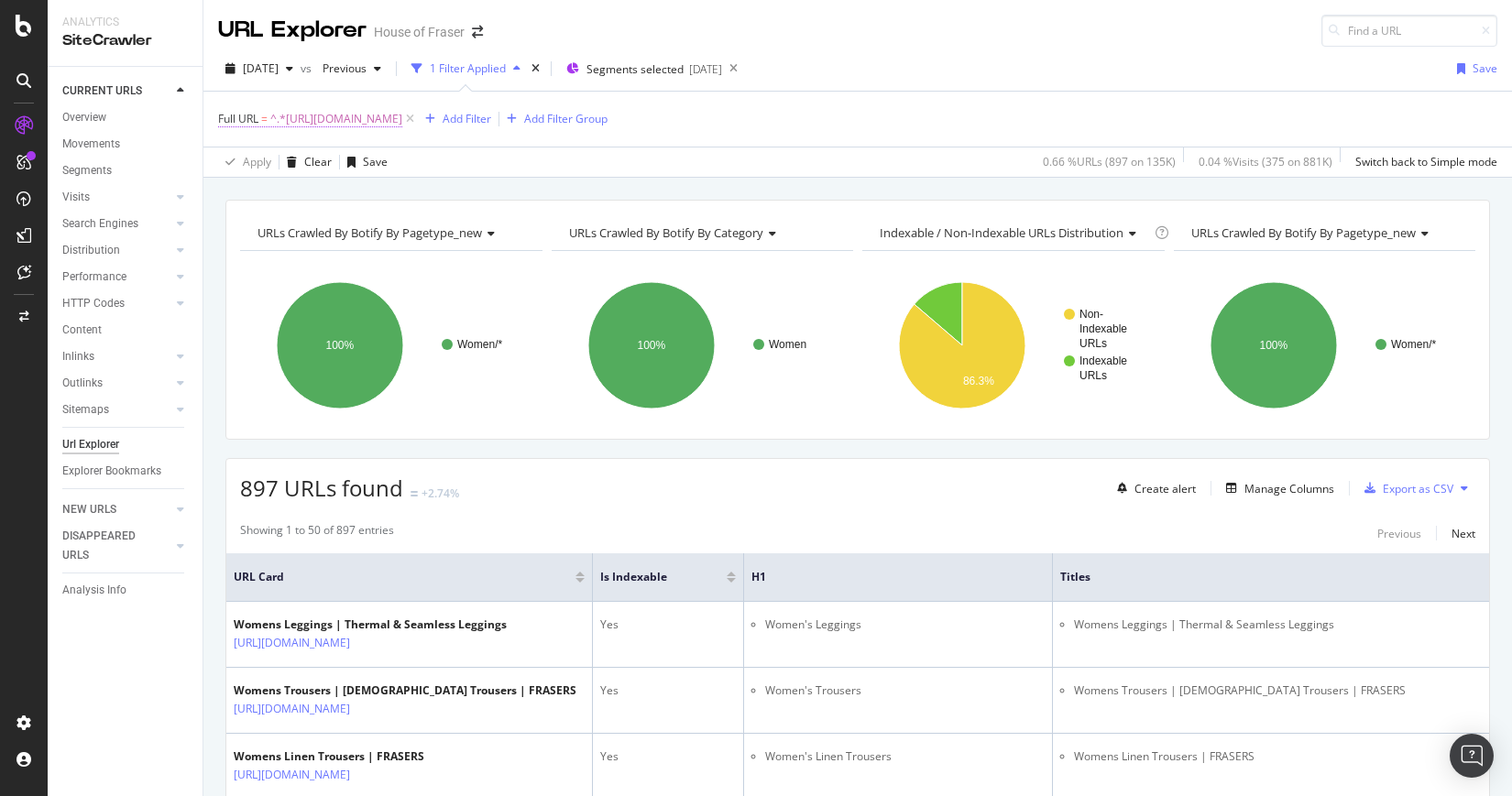
click at [403, 118] on span "^.*[URL][DOMAIN_NAME]" at bounding box center [336, 119] width 132 height 26
click at [382, 195] on input "[URL][DOMAIN_NAME]" at bounding box center [321, 195] width 173 height 30
type input "[URL][DOMAIN_NAME]"
click at [425, 233] on div "Apply" at bounding box center [421, 234] width 29 height 15
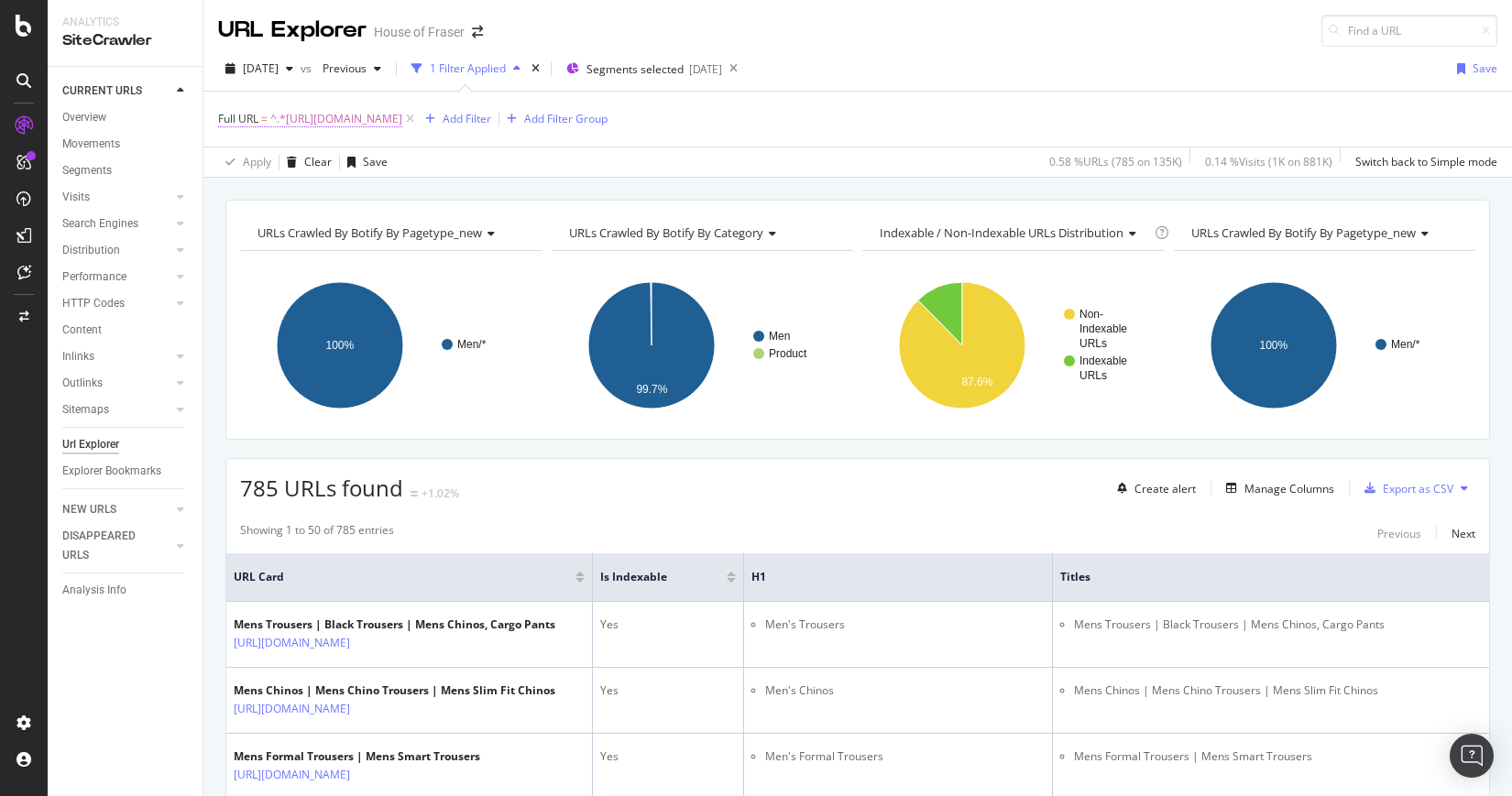
click at [403, 114] on span "^.*[URL][DOMAIN_NAME]" at bounding box center [336, 119] width 132 height 26
click at [387, 198] on input "[URL][DOMAIN_NAME]" at bounding box center [321, 195] width 173 height 30
type input "[URL][DOMAIN_NAME]"
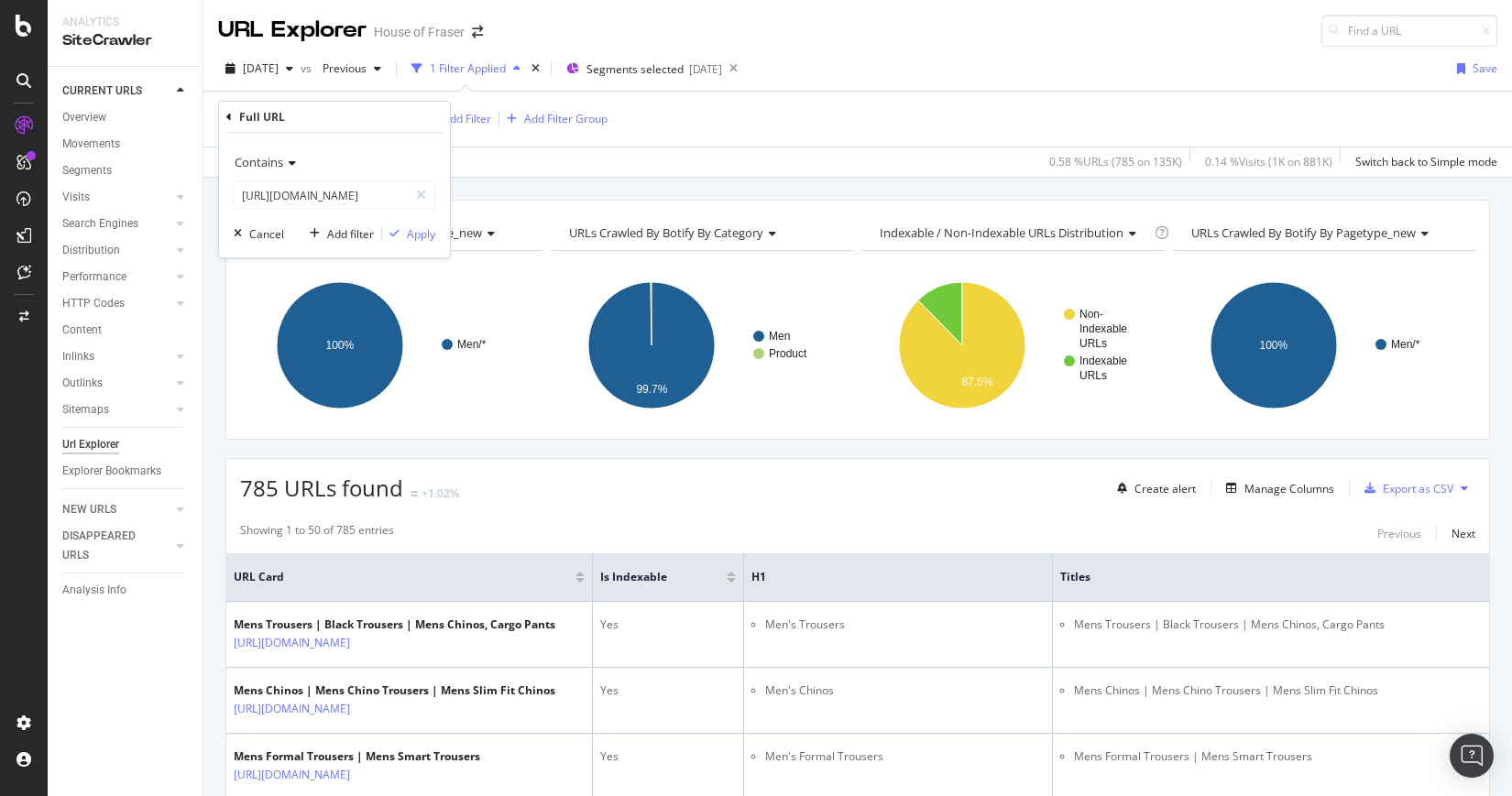
click at [410, 246] on div "Contains [URL][DOMAIN_NAME] Cancel Add filter Apply" at bounding box center [334, 195] width 231 height 125
click at [416, 246] on div "Contains [URL][DOMAIN_NAME] Cancel Add filter Apply" at bounding box center [334, 195] width 231 height 125
click at [424, 234] on div "Apply" at bounding box center [421, 234] width 29 height 15
